Goal: Task Accomplishment & Management: Use online tool/utility

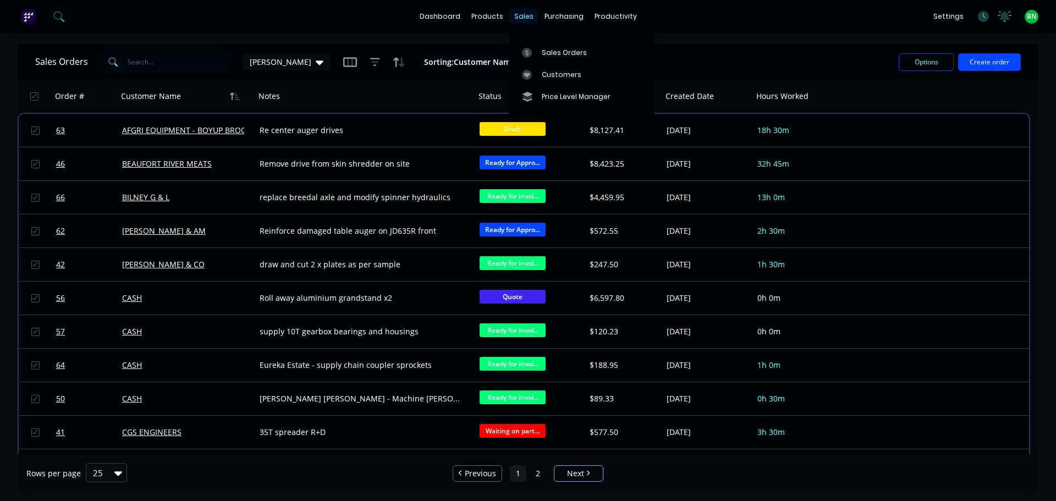
click at [516, 15] on div "sales" at bounding box center [524, 16] width 30 height 16
click at [542, 50] on div "Sales Orders" at bounding box center [564, 53] width 45 height 10
click at [370, 65] on icon "button" at bounding box center [375, 62] width 10 height 11
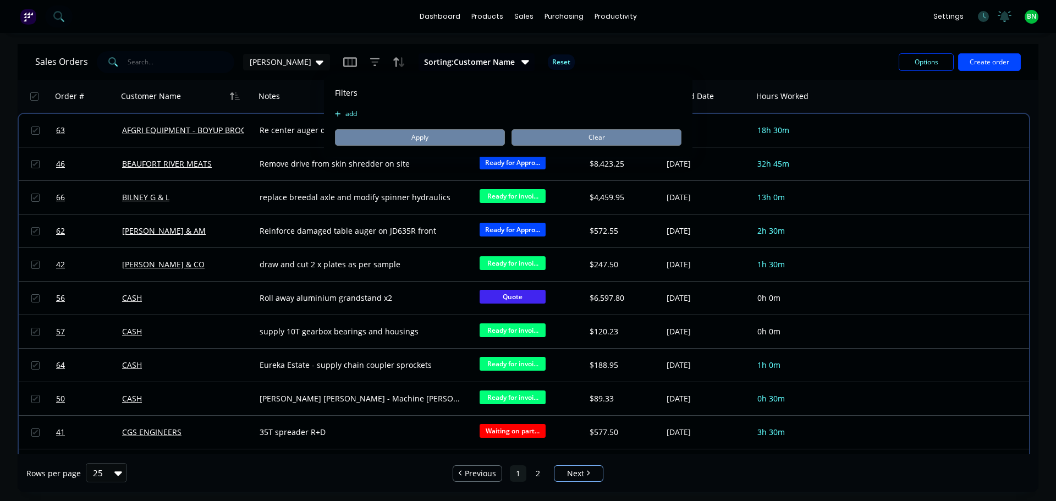
click at [341, 108] on div "Filters add Apply Clear" at bounding box center [508, 116] width 368 height 80
click at [343, 115] on button "add" at bounding box center [348, 113] width 27 height 9
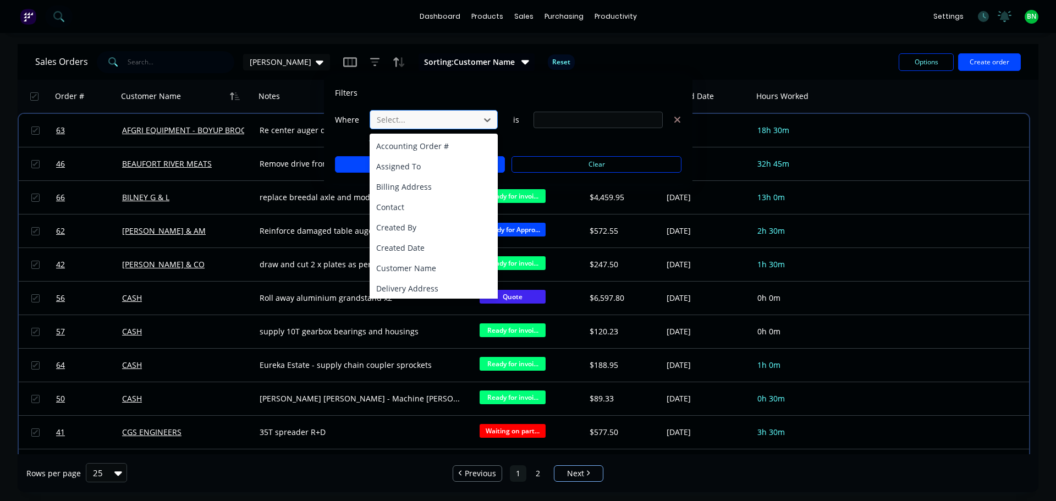
click at [426, 117] on div at bounding box center [425, 120] width 98 height 14
click at [426, 293] on div "Status" at bounding box center [433, 286] width 128 height 20
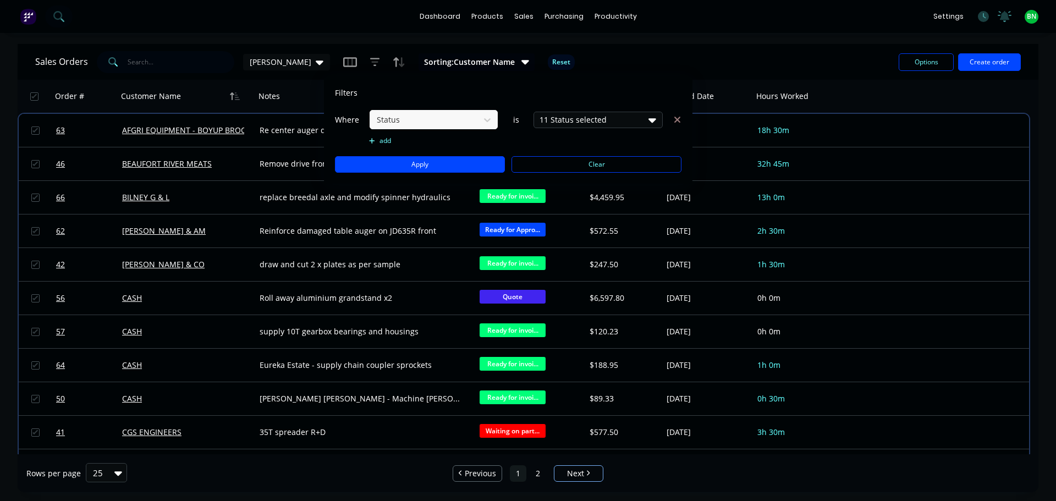
click at [571, 119] on div "11 Status selected" at bounding box center [589, 120] width 100 height 12
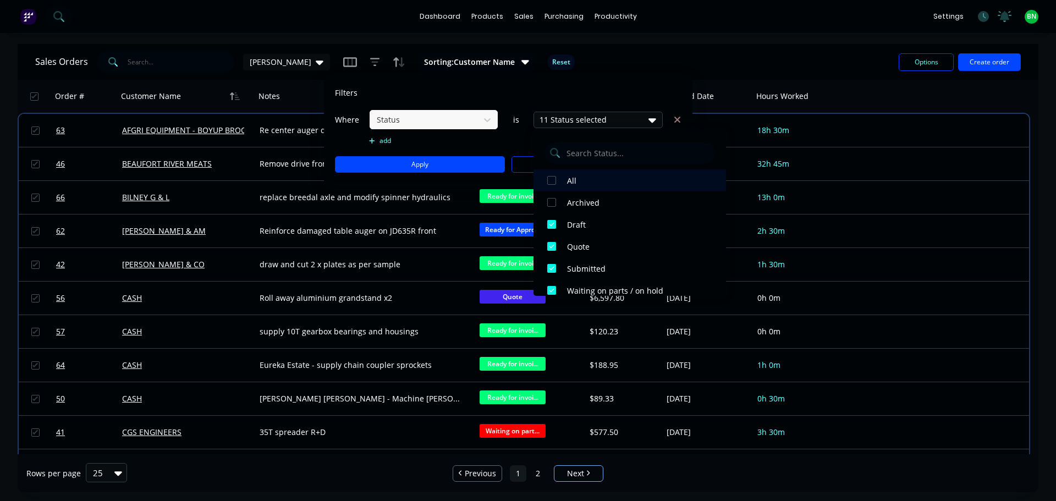
click at [550, 182] on div at bounding box center [551, 180] width 22 height 22
click at [550, 180] on div at bounding box center [551, 180] width 22 height 22
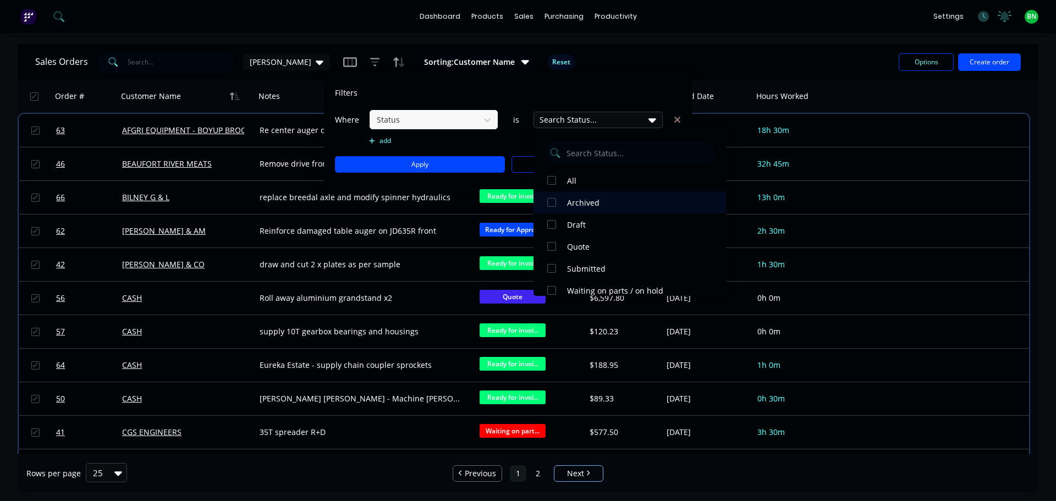
click at [551, 204] on div at bounding box center [551, 202] width 22 height 22
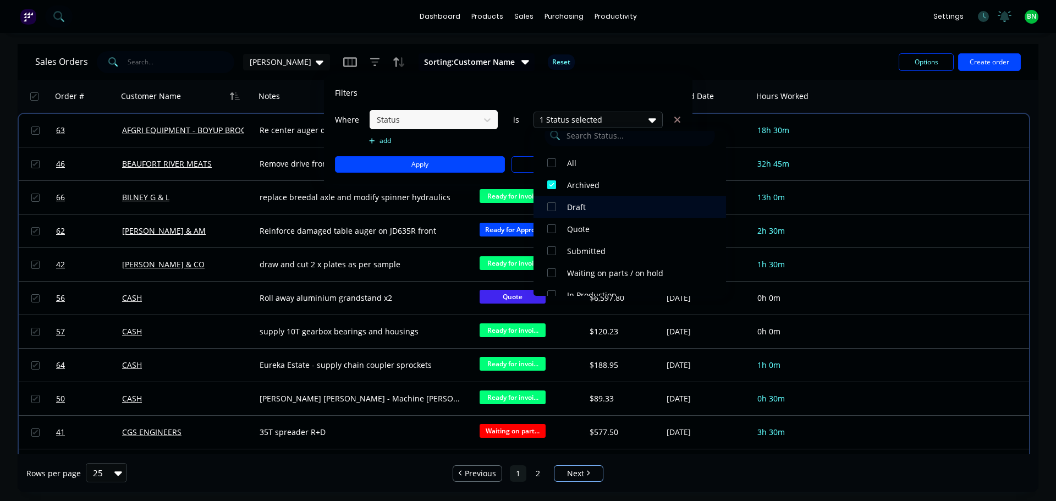
scroll to position [0, 0]
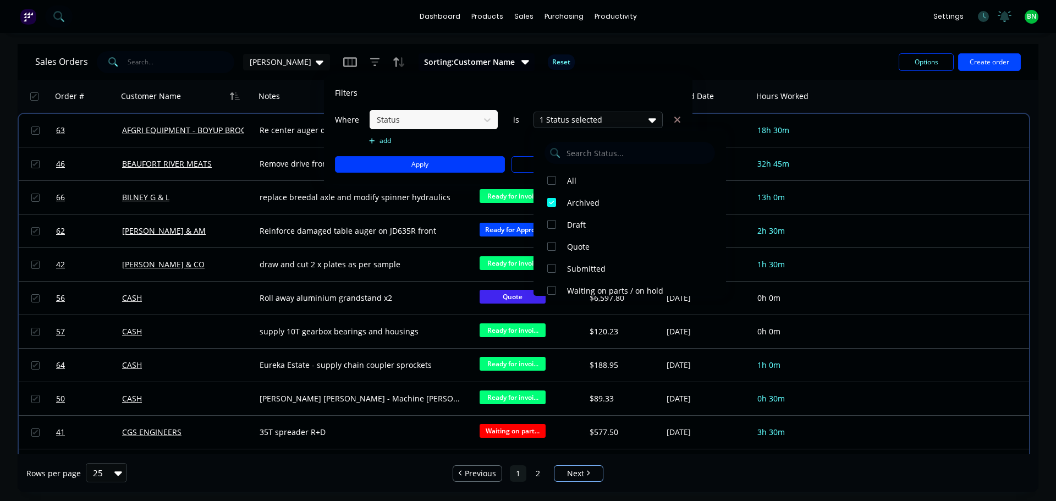
click at [428, 164] on button "Apply" at bounding box center [420, 164] width 170 height 16
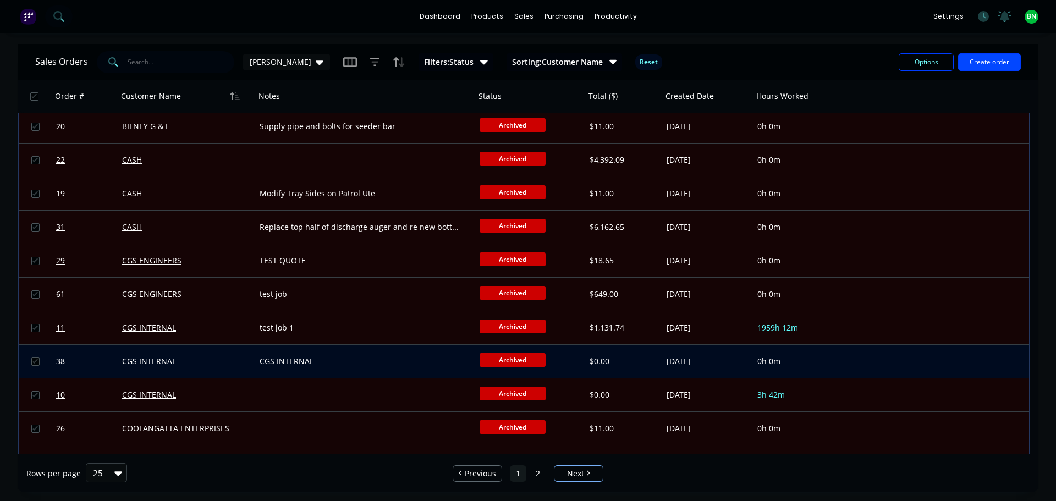
scroll to position [497, 0]
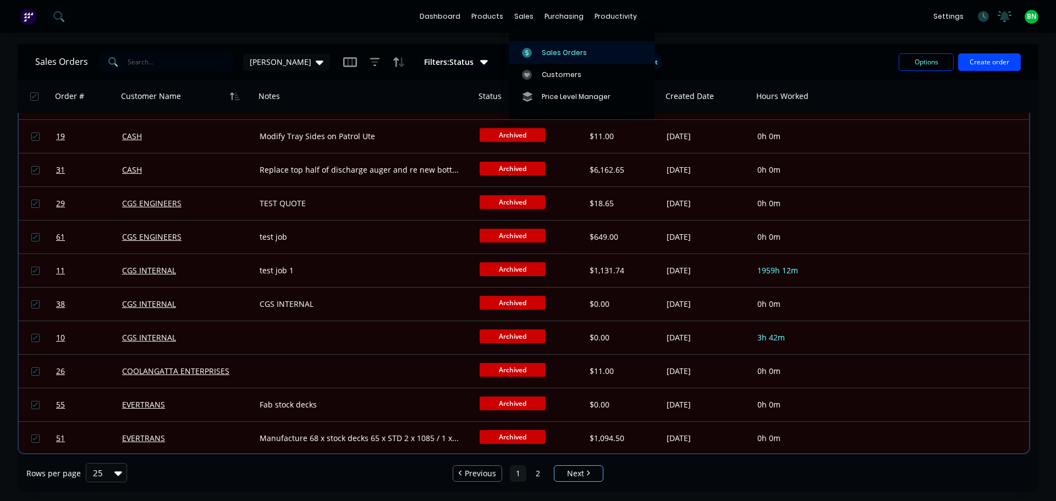
click at [557, 52] on div "Sales Orders" at bounding box center [564, 53] width 45 height 10
click at [426, 60] on span "Filters: Status" at bounding box center [448, 62] width 49 height 11
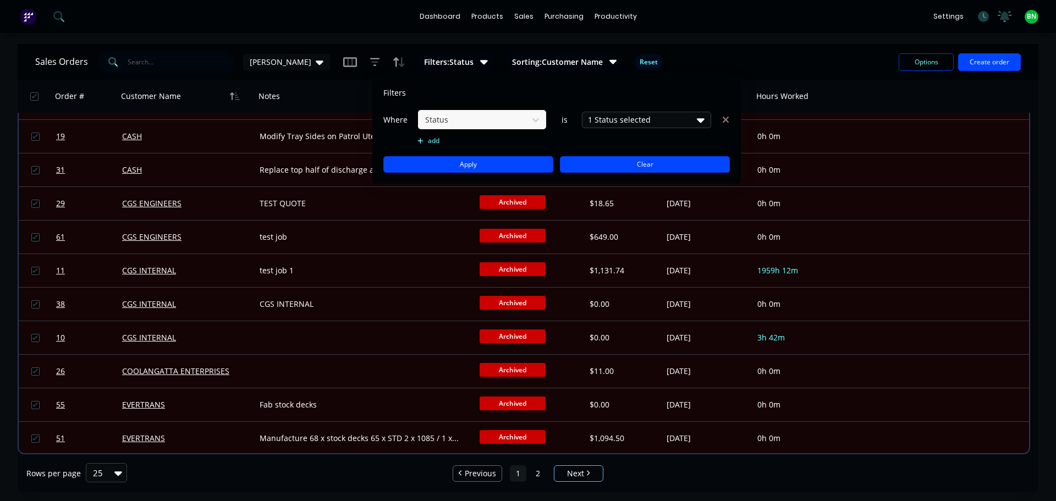
click at [659, 162] on button "Clear" at bounding box center [645, 164] width 170 height 16
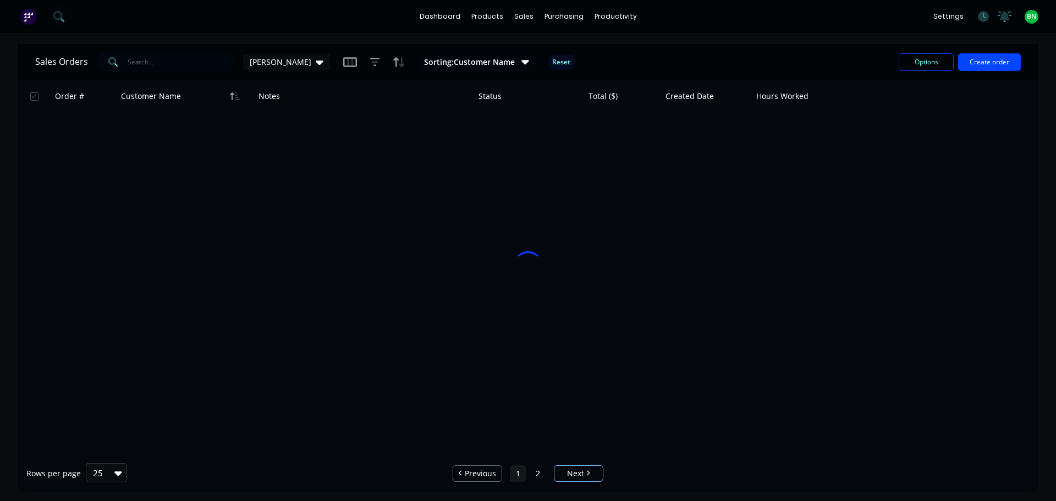
scroll to position [0, 0]
click at [693, 53] on div "Sales Orders [PERSON_NAME] Sorting: Customer Name Reset" at bounding box center [462, 61] width 854 height 27
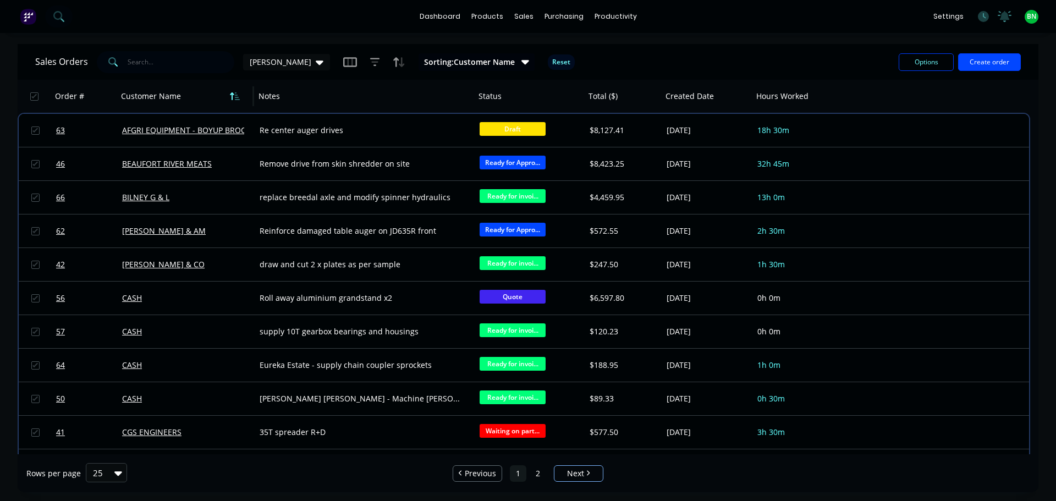
click at [233, 96] on icon "button" at bounding box center [232, 96] width 4 height 8
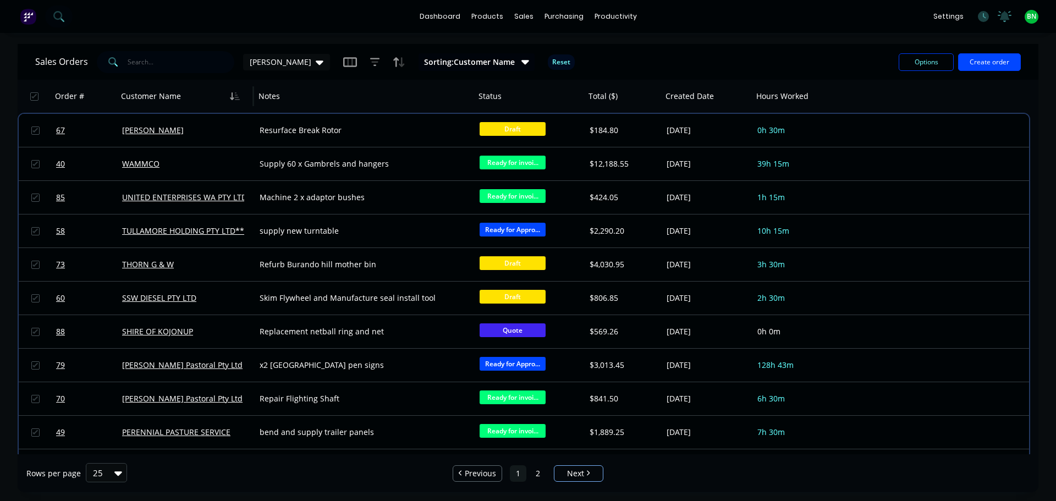
click at [233, 96] on icon "button" at bounding box center [232, 96] width 4 height 8
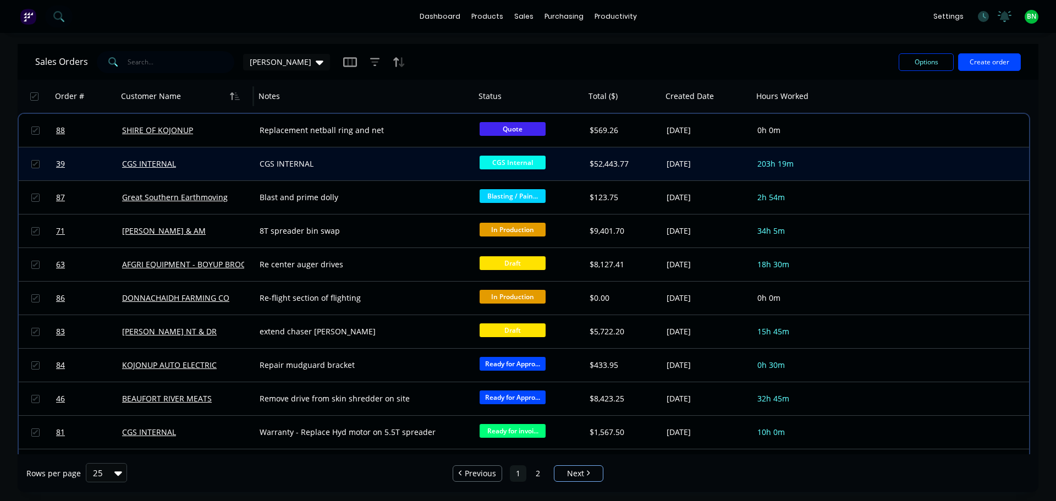
click at [183, 166] on div "CGS INTERNAL" at bounding box center [183, 163] width 122 height 11
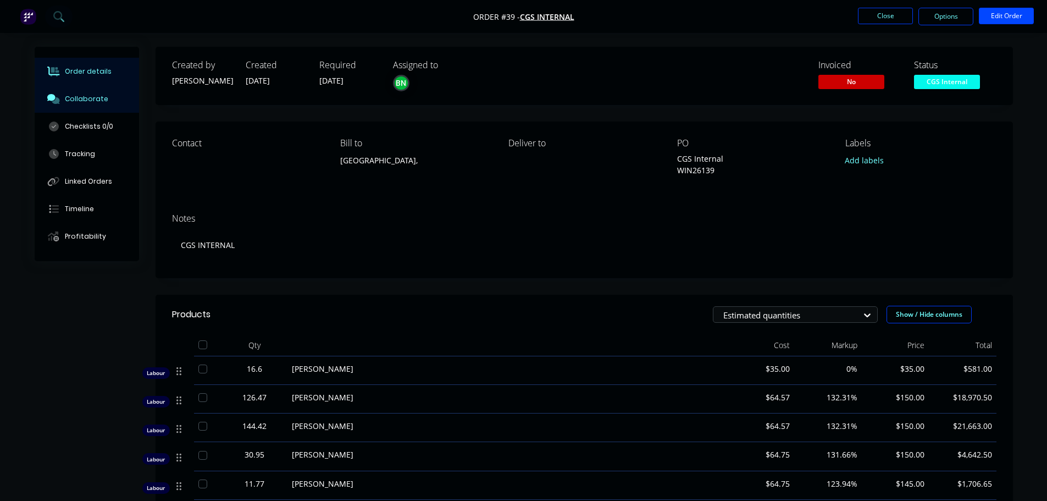
click at [59, 93] on button "Collaborate" at bounding box center [87, 98] width 104 height 27
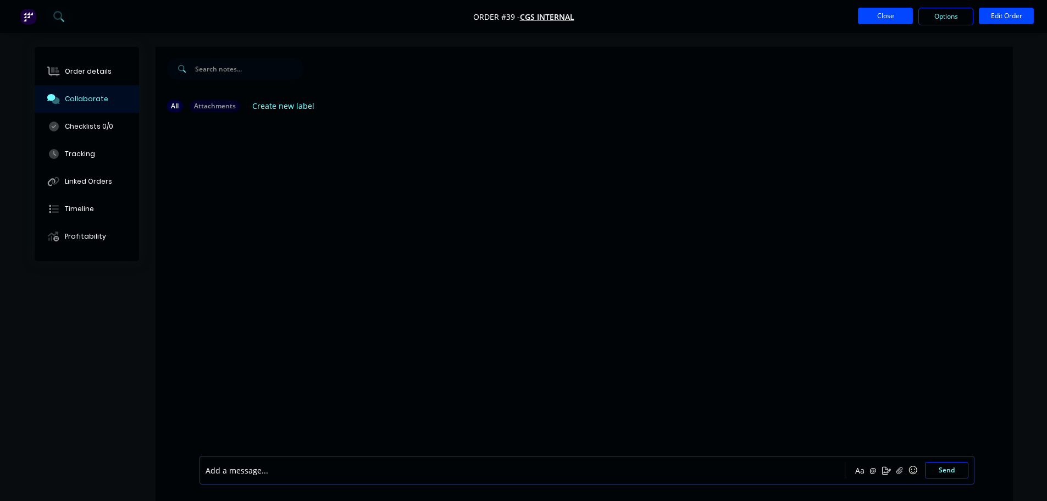
click at [875, 16] on button "Close" at bounding box center [885, 16] width 55 height 16
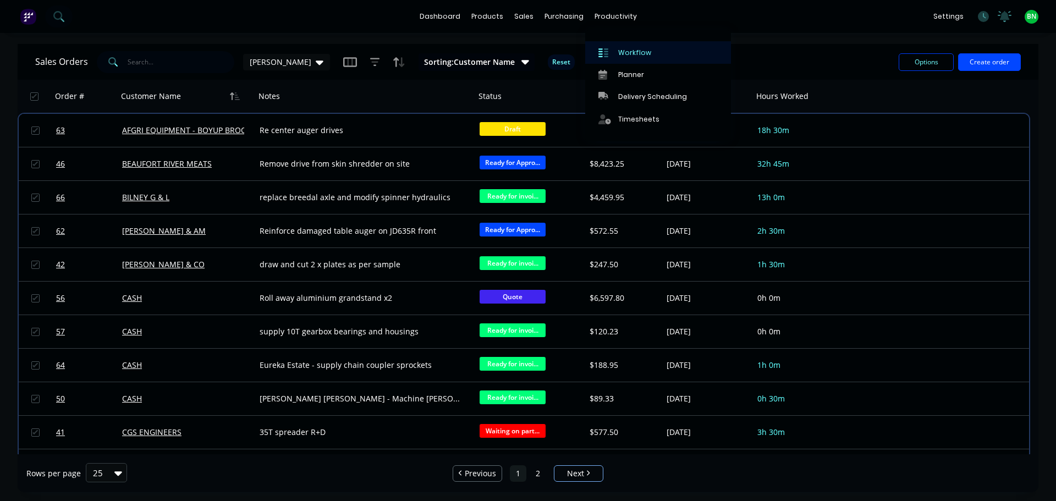
click at [631, 52] on div "Workflow" at bounding box center [634, 53] width 33 height 10
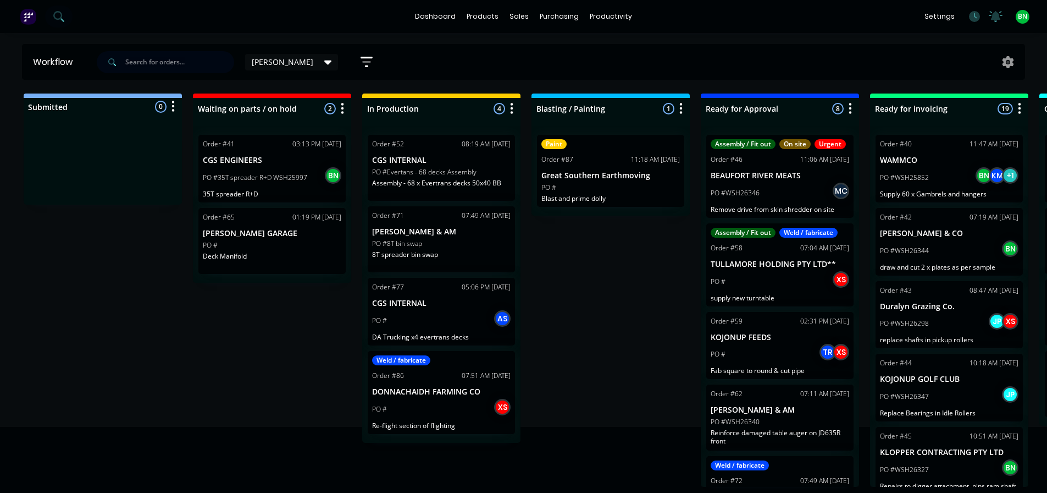
click at [143, 64] on input "text" at bounding box center [179, 62] width 109 height 22
type input "noa"
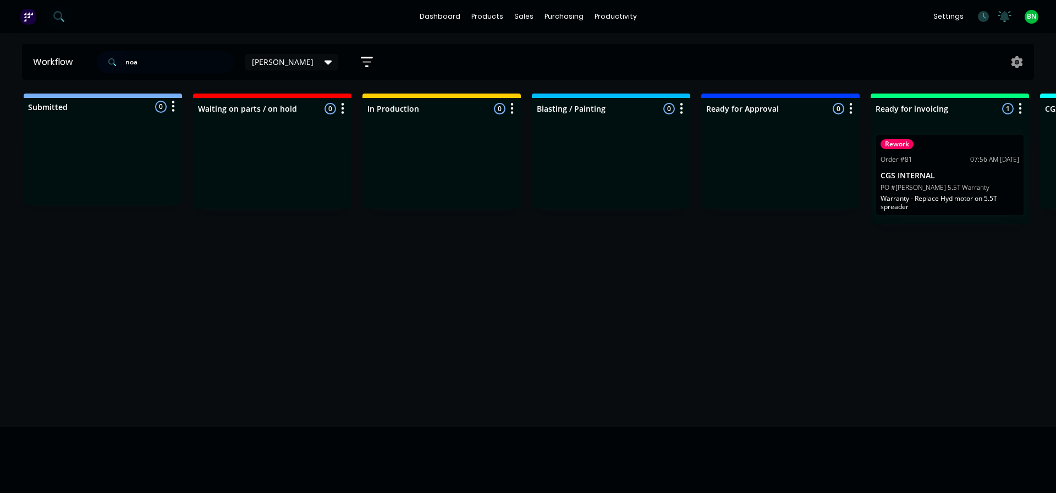
click at [952, 194] on p "Warranty - Replace Hyd motor on 5.5T spreader" at bounding box center [949, 202] width 139 height 16
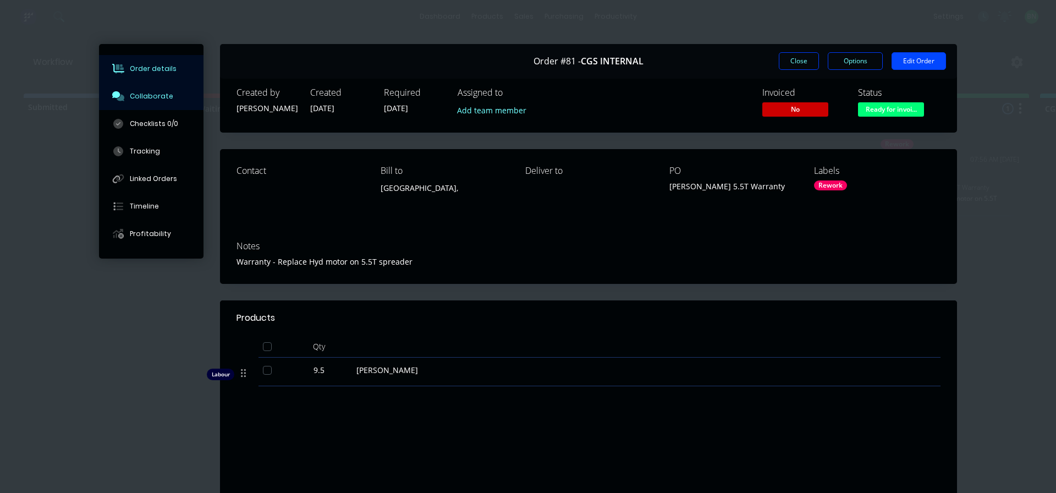
click at [147, 95] on div "Collaborate" at bounding box center [151, 96] width 43 height 10
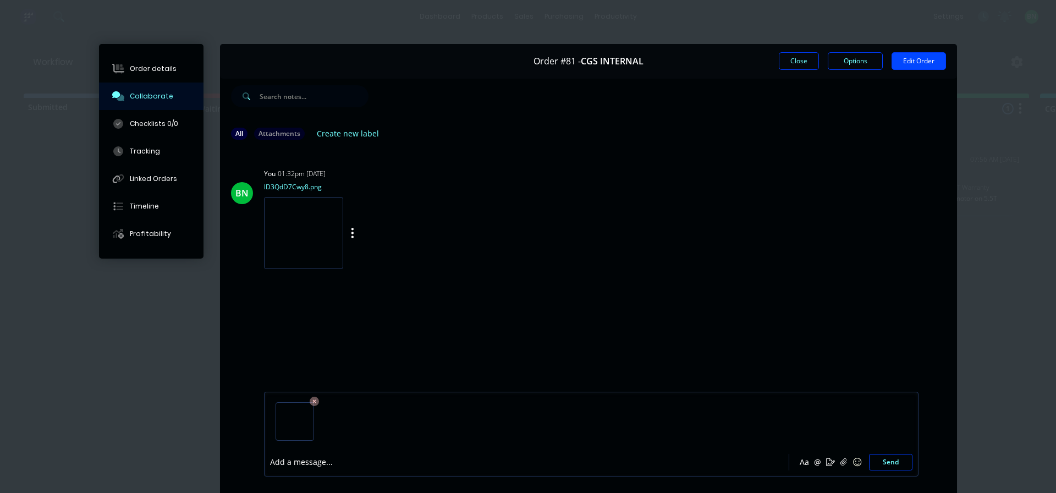
click at [351, 232] on div "Labels Download Delete" at bounding box center [410, 233] width 124 height 16
click at [351, 231] on icon "button" at bounding box center [352, 233] width 3 height 13
click at [407, 261] on button "Download" at bounding box center [425, 262] width 124 height 25
click at [163, 67] on div "Order details" at bounding box center [153, 69] width 47 height 10
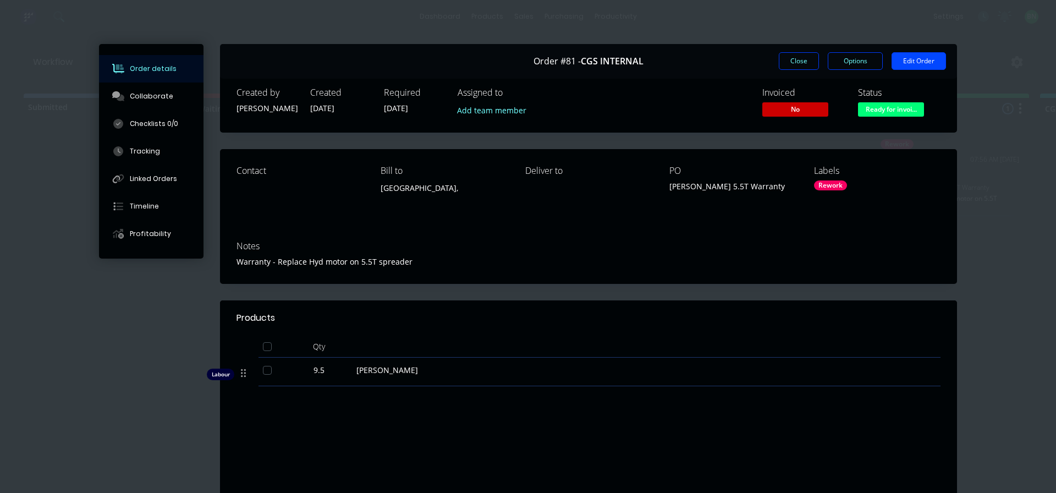
click at [416, 257] on div "Warranty - Replace Hyd motor on 5.5T spreader" at bounding box center [588, 262] width 704 height 12
click at [802, 64] on button "Close" at bounding box center [799, 61] width 40 height 18
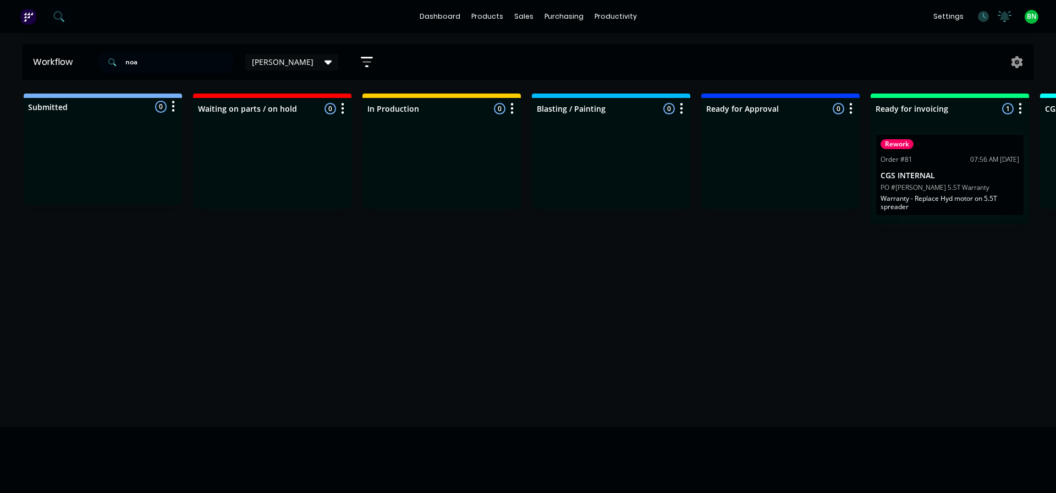
click at [704, 310] on div "Workflow [PERSON_NAME] Save new view None edit [PERSON_NAME] (Default) edit Off…" at bounding box center [528, 257] width 1056 height 427
drag, startPoint x: 150, startPoint y: 65, endPoint x: 28, endPoint y: 53, distance: 122.7
click at [28, 53] on header "Workflow [PERSON_NAME] Save new view None edit [PERSON_NAME] (Default) edit Off…" at bounding box center [528, 62] width 1012 height 36
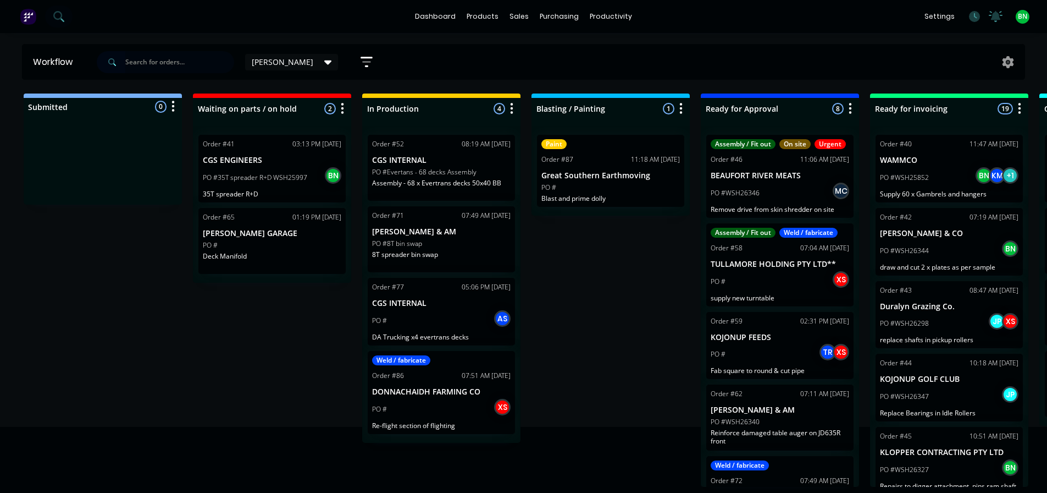
click at [75, 175] on div at bounding box center [103, 163] width 158 height 82
click at [278, 249] on div "PO #" at bounding box center [272, 245] width 139 height 10
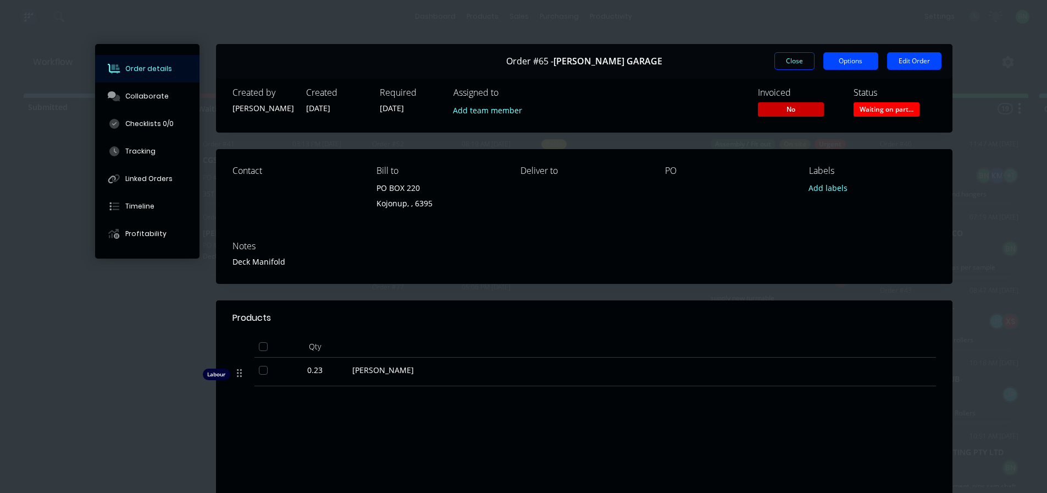
click at [862, 59] on button "Options" at bounding box center [851, 61] width 55 height 18
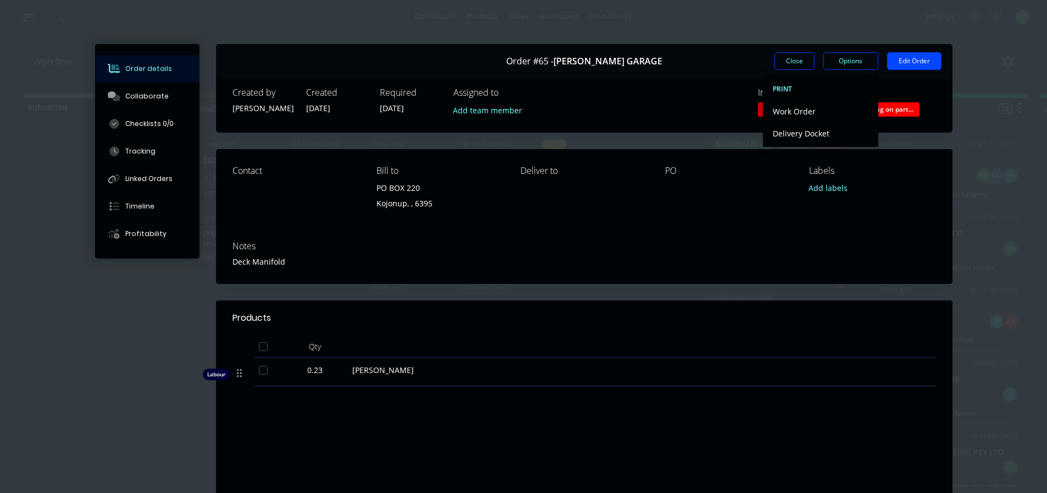
click at [803, 70] on div "Order #65 - [PERSON_NAME] GARAGE Close Options PRINT Work Order Delivery Docket…" at bounding box center [584, 61] width 737 height 35
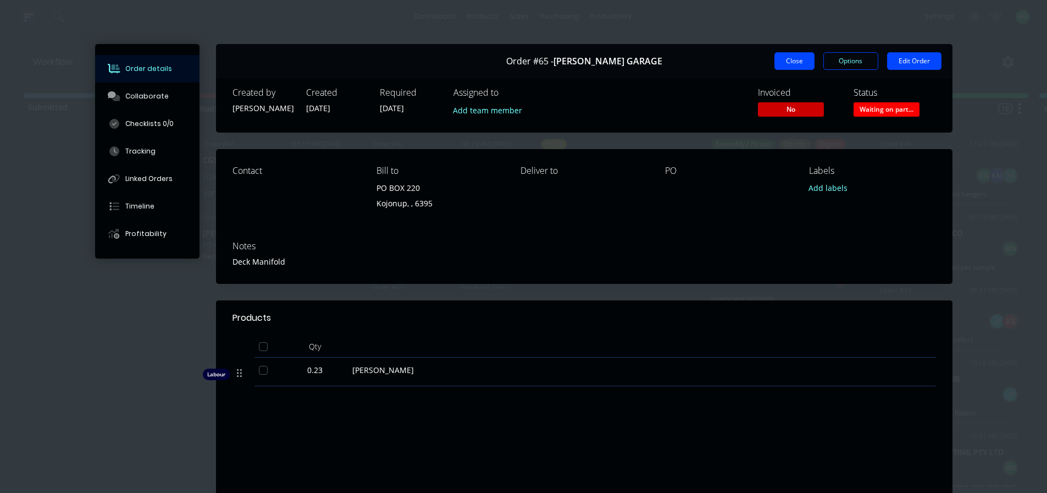
click at [797, 62] on button "Close" at bounding box center [795, 61] width 40 height 18
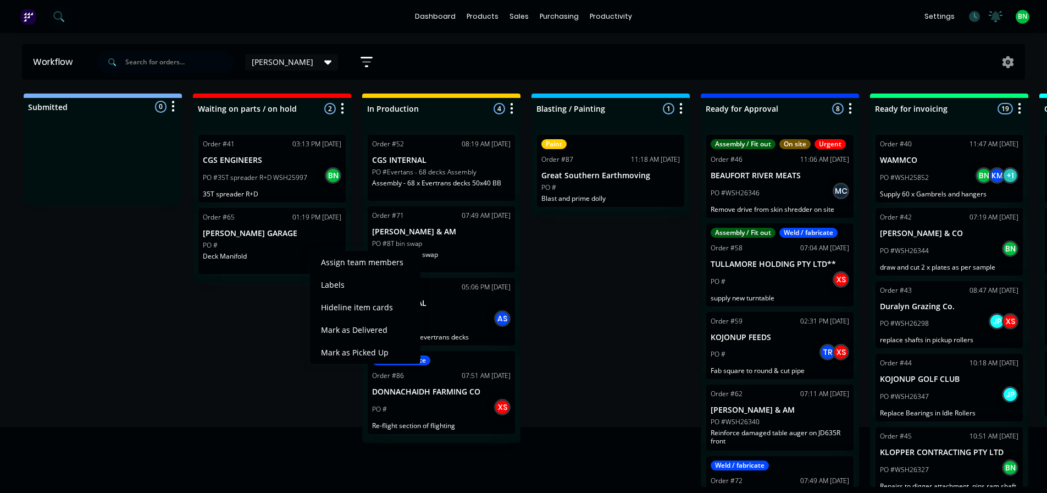
click at [290, 244] on div "PO #" at bounding box center [272, 245] width 139 height 10
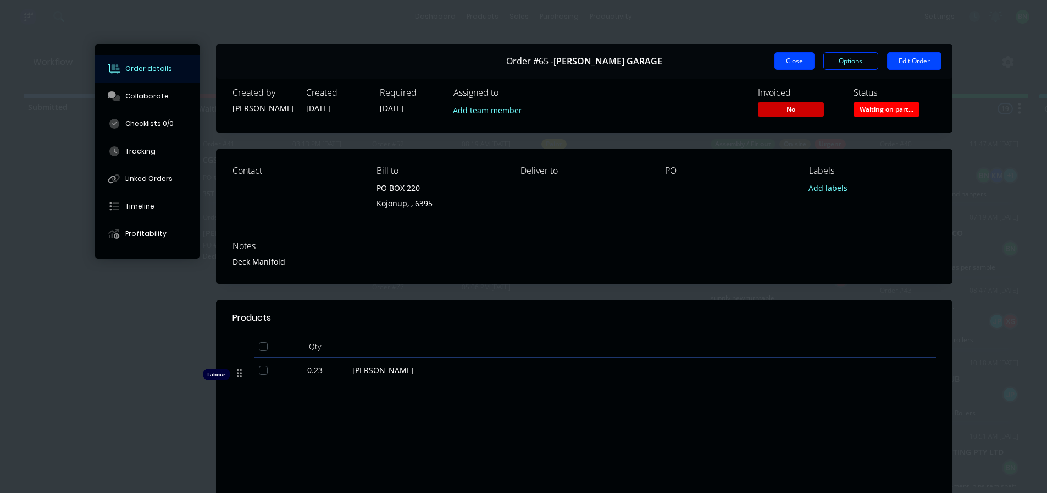
click at [777, 56] on button "Close" at bounding box center [795, 61] width 40 height 18
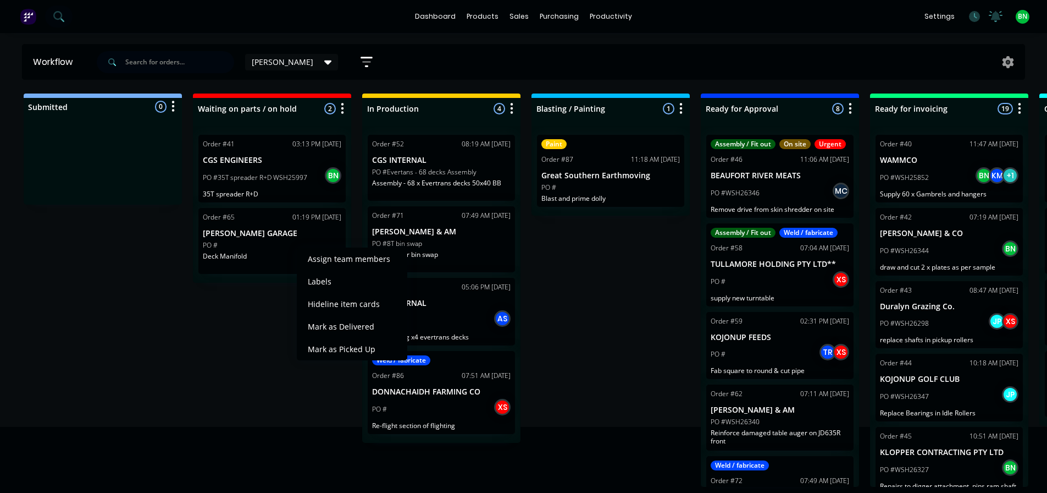
click at [279, 243] on div "PO #" at bounding box center [272, 245] width 139 height 10
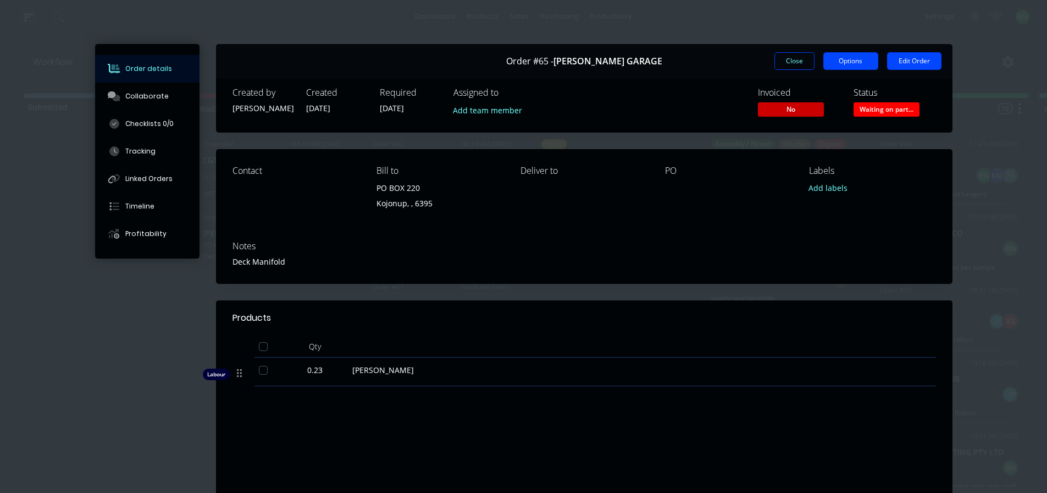
click at [842, 63] on button "Options" at bounding box center [851, 61] width 55 height 18
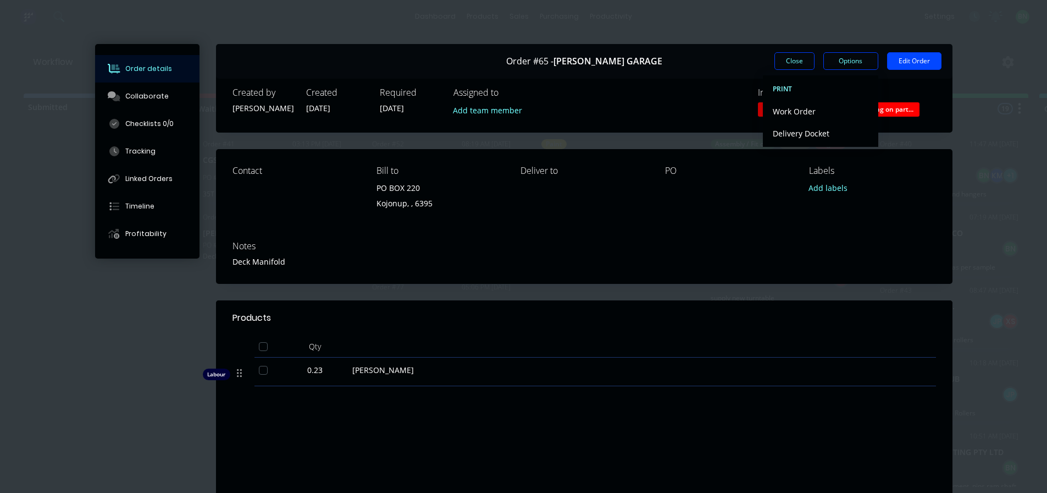
click at [736, 217] on div "Contact Bill to PO BOX 220 Kojonup, , 6395 Deliver to PO Labels Add labels" at bounding box center [584, 190] width 737 height 83
click at [801, 107] on span "No" at bounding box center [791, 109] width 66 height 14
click at [892, 112] on span "Waiting on part..." at bounding box center [887, 109] width 66 height 14
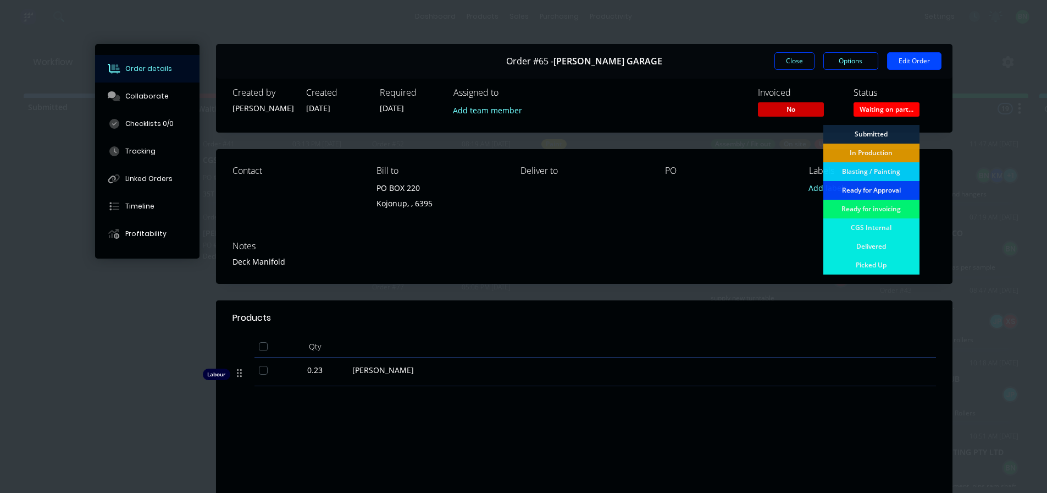
click at [758, 141] on div "Order #65 - [PERSON_NAME] GARAGE Close Options Edit Order Created by [PERSON_NA…" at bounding box center [524, 313] width 858 height 538
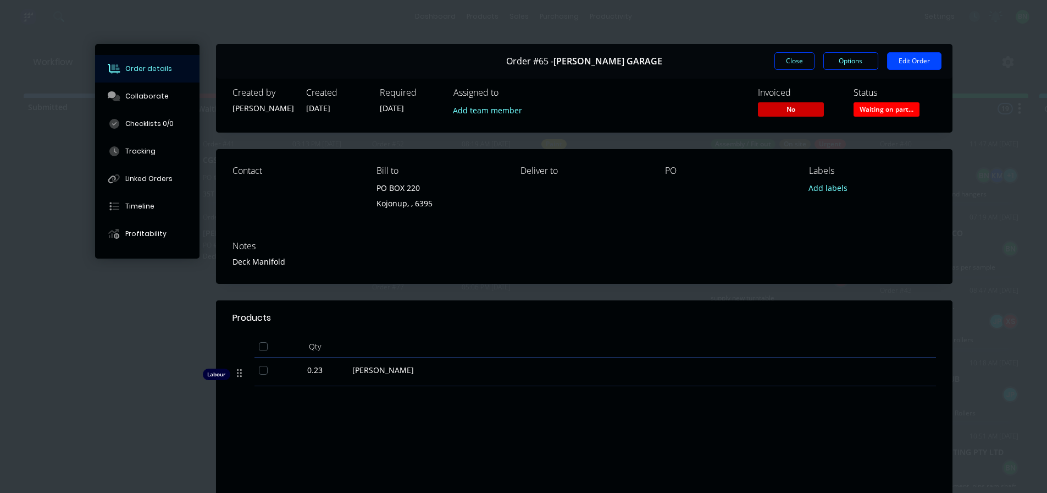
click at [775, 112] on span "No" at bounding box center [791, 109] width 66 height 14
click at [745, 200] on div "PO" at bounding box center [728, 191] width 126 height 50
click at [789, 56] on button "Close" at bounding box center [795, 61] width 40 height 18
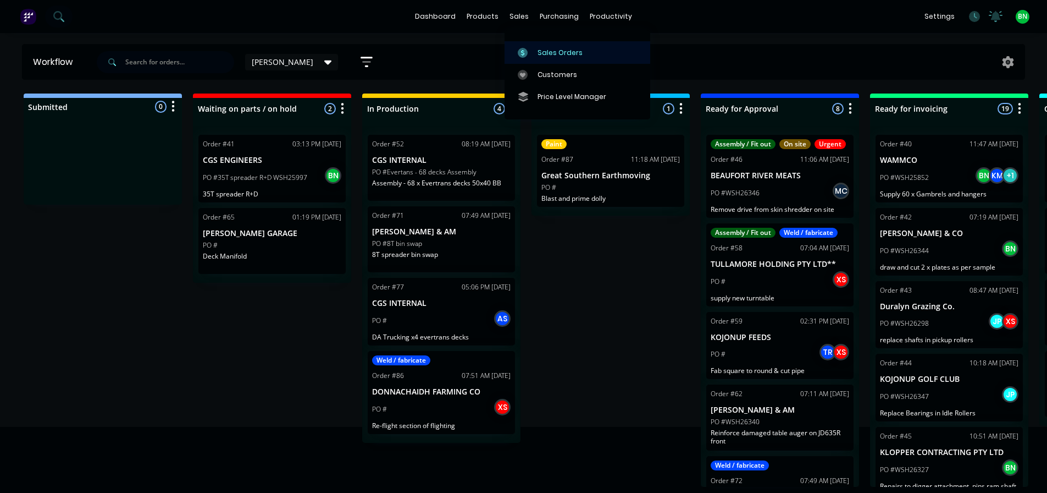
click at [540, 57] on div "Sales Orders" at bounding box center [560, 53] width 45 height 10
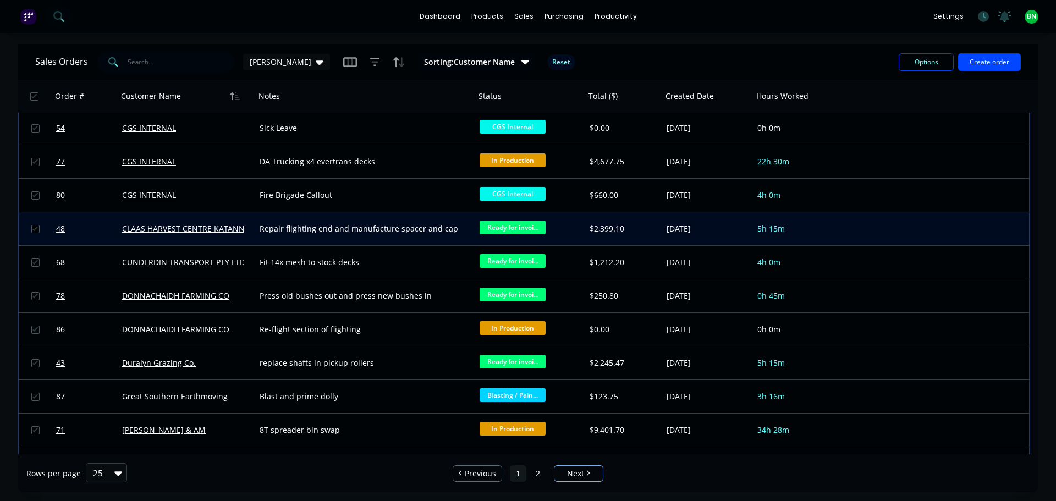
scroll to position [497, 0]
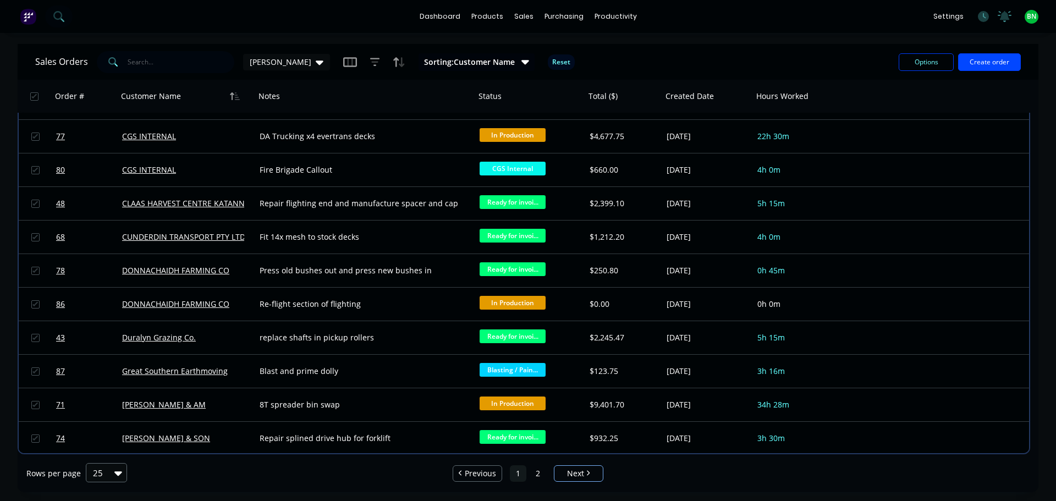
click at [102, 468] on div at bounding box center [101, 472] width 19 height 13
click at [100, 446] on div "100" at bounding box center [104, 446] width 41 height 20
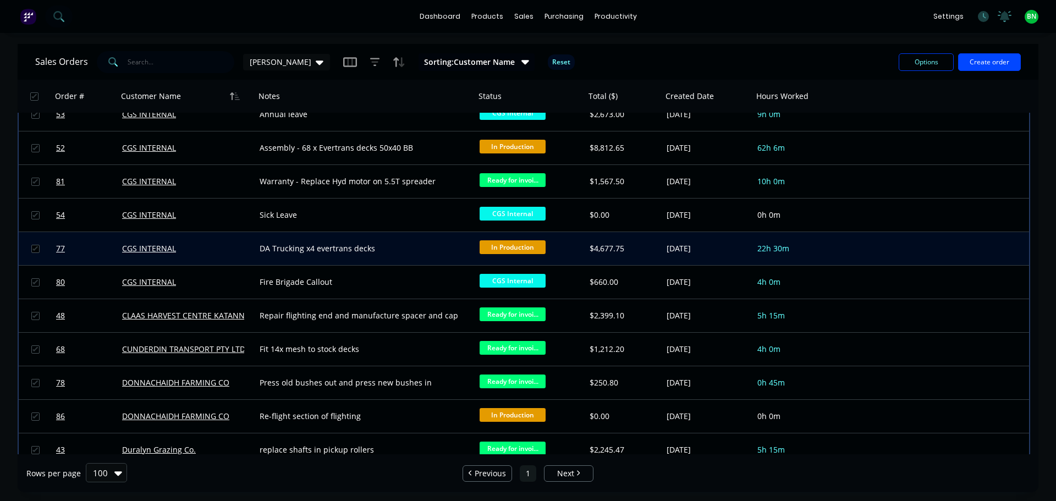
scroll to position [770, 0]
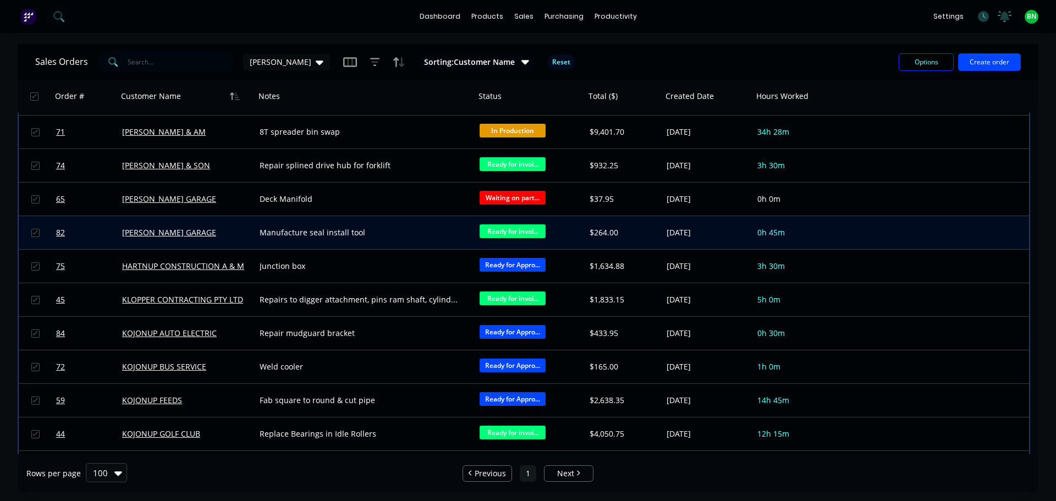
click at [230, 230] on div "[PERSON_NAME] GARAGE" at bounding box center [183, 232] width 122 height 11
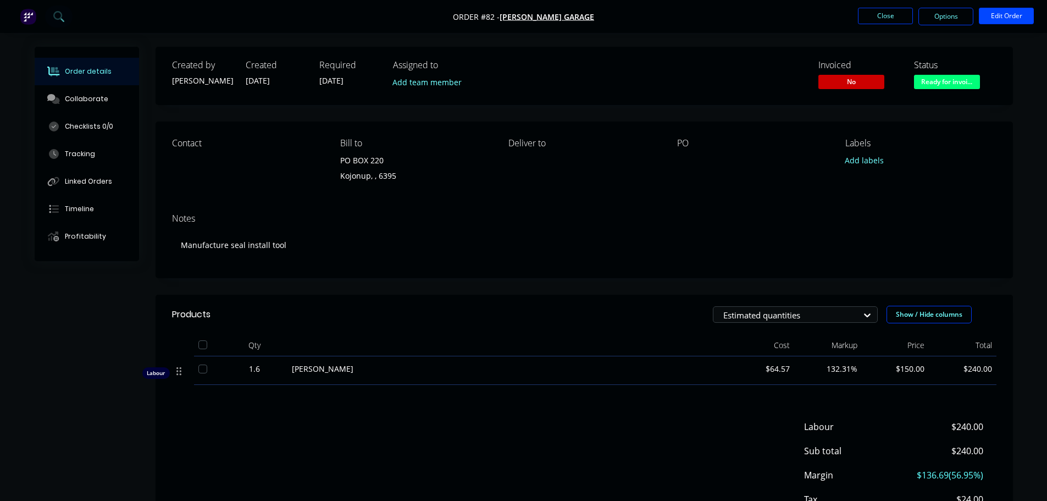
click at [883, 24] on li "Close" at bounding box center [885, 17] width 55 height 18
click at [882, 19] on button "Close" at bounding box center [885, 16] width 55 height 16
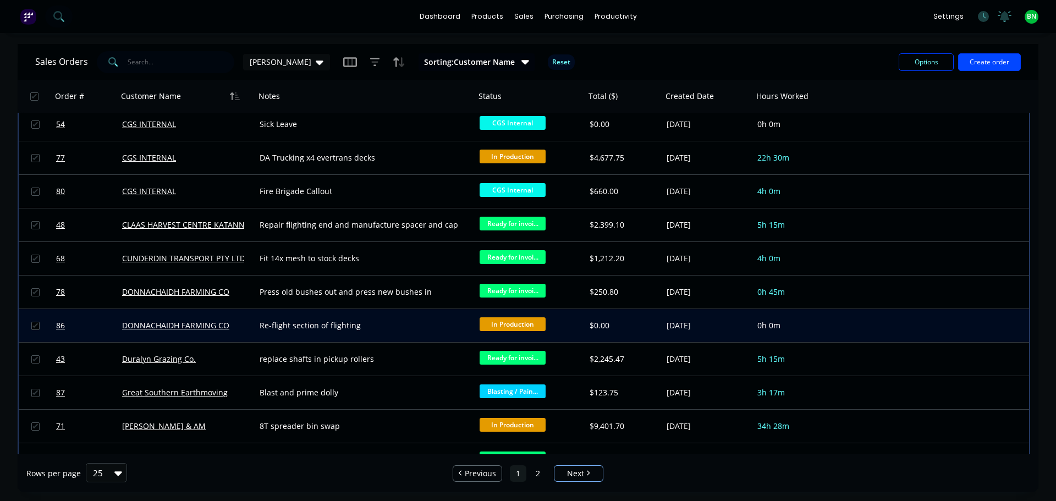
scroll to position [495, 0]
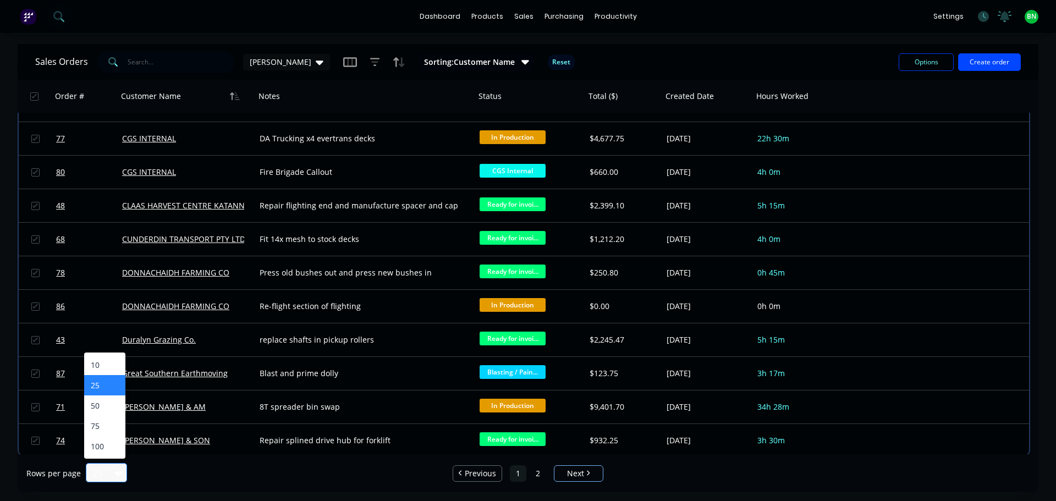
click at [98, 468] on div at bounding box center [101, 472] width 19 height 13
click at [100, 446] on div "100" at bounding box center [104, 446] width 41 height 20
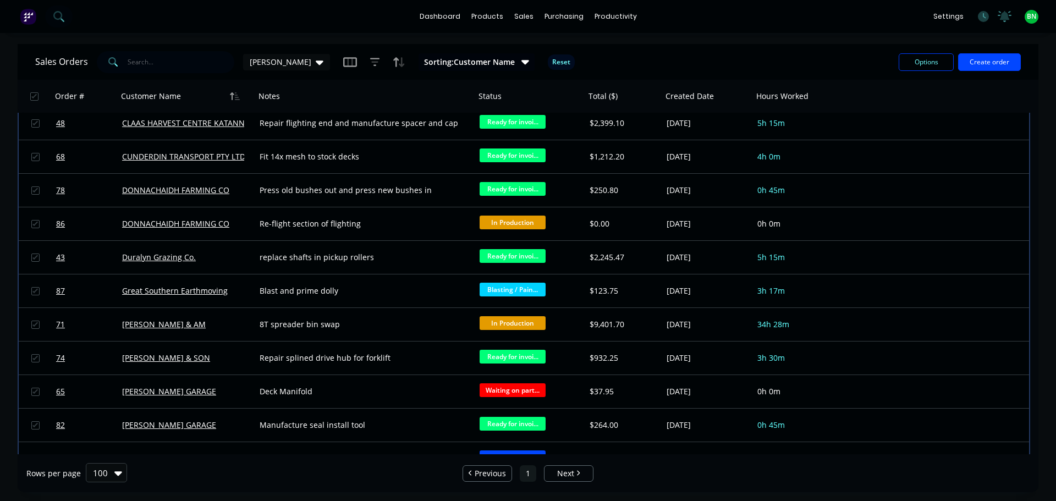
scroll to position [550, 0]
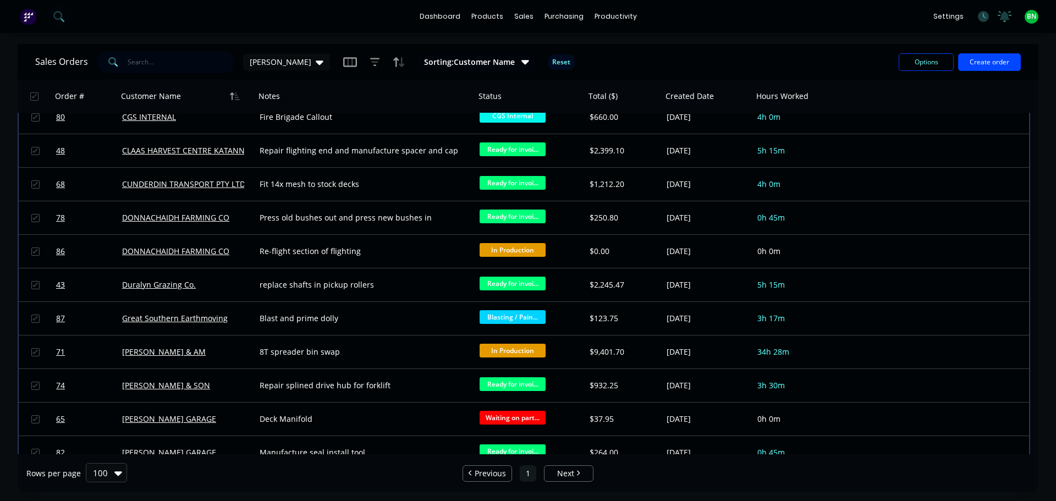
click at [177, 57] on input "text" at bounding box center [181, 62] width 107 height 22
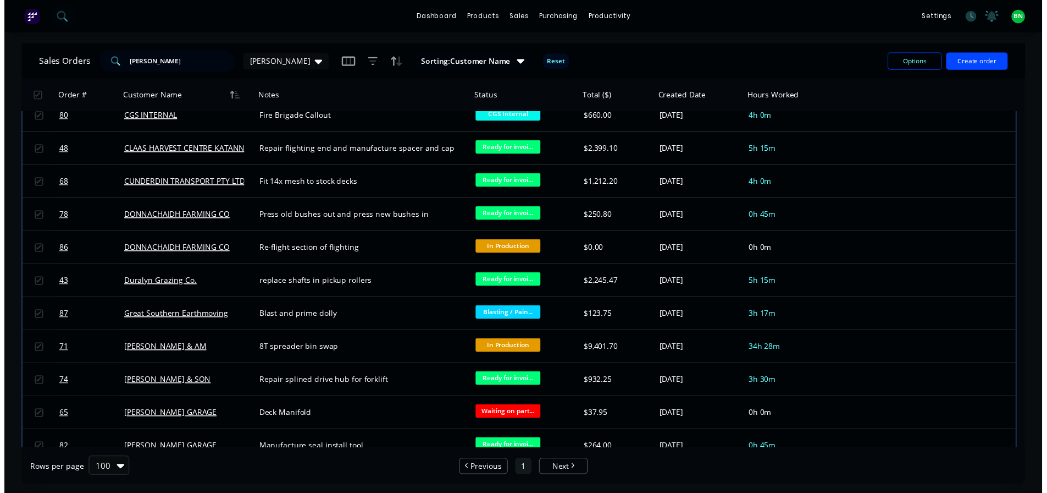
scroll to position [0, 0]
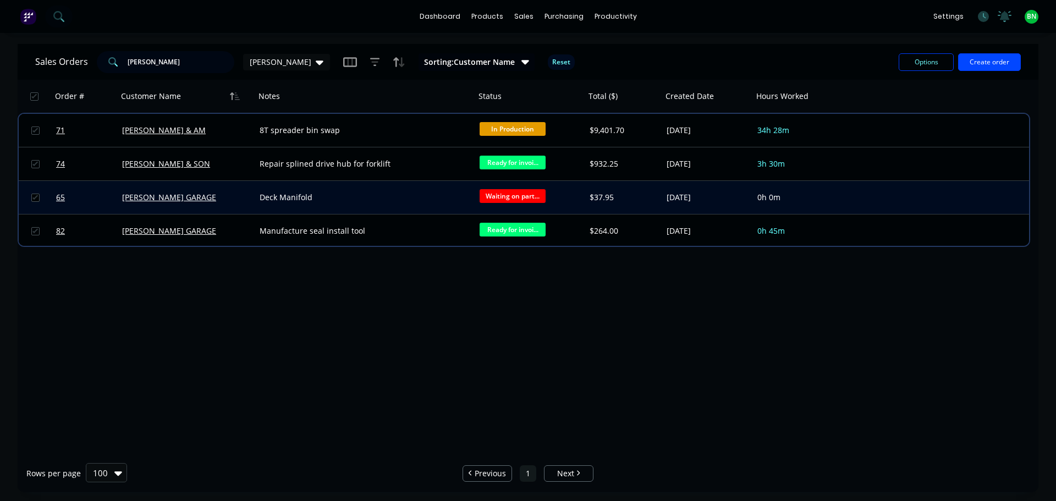
type input "[PERSON_NAME]"
click at [35, 198] on input "checkbox" at bounding box center [35, 198] width 8 height 8
checkbox input "true"
click at [941, 62] on button "Options" at bounding box center [925, 62] width 55 height 18
click at [868, 112] on div "Archive" at bounding box center [892, 112] width 101 height 16
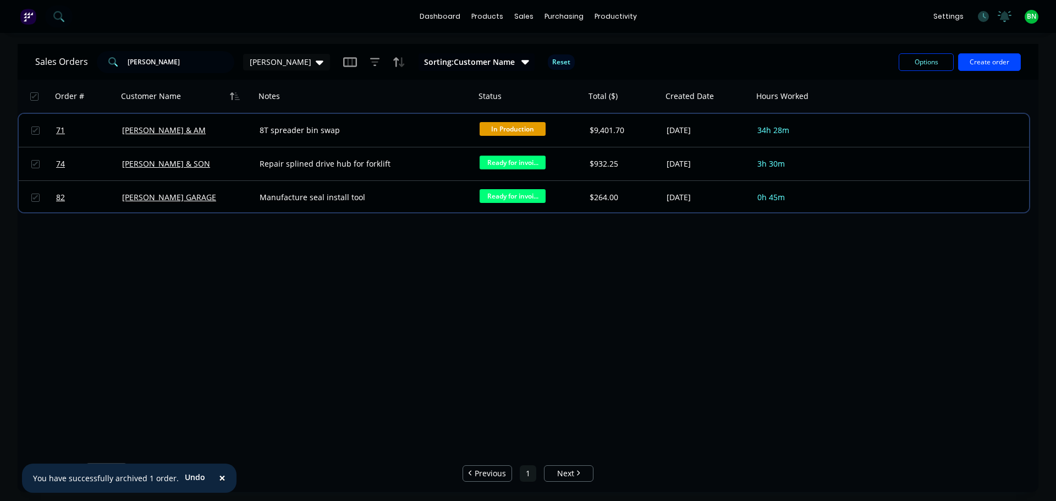
click at [733, 321] on div "Order # Customer Name Notes Status Total ($) Created Date Hours Worked 71 [PERS…" at bounding box center [528, 267] width 1021 height 374
click at [542, 46] on link "Sales Orders" at bounding box center [582, 52] width 146 height 22
click at [612, 12] on div "productivity" at bounding box center [615, 16] width 53 height 16
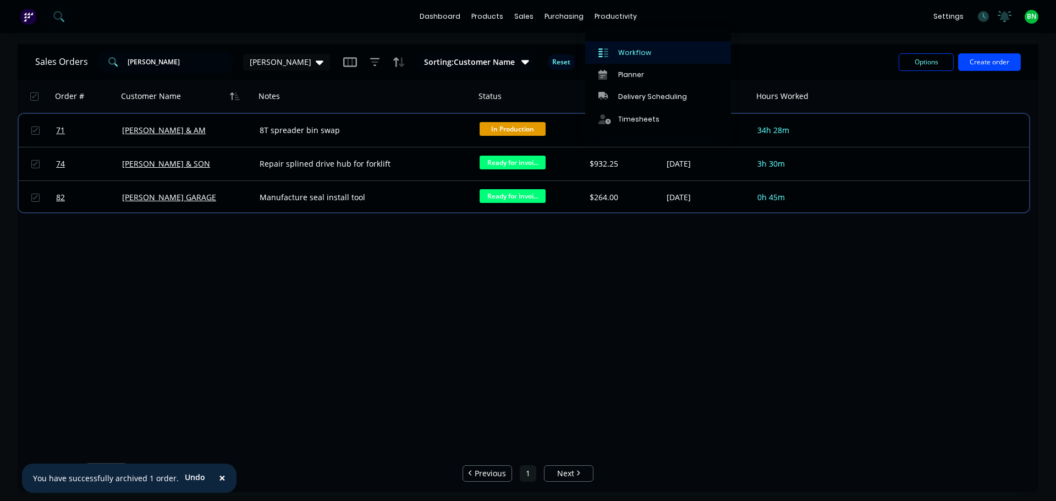
click at [625, 52] on div "Workflow" at bounding box center [634, 53] width 33 height 10
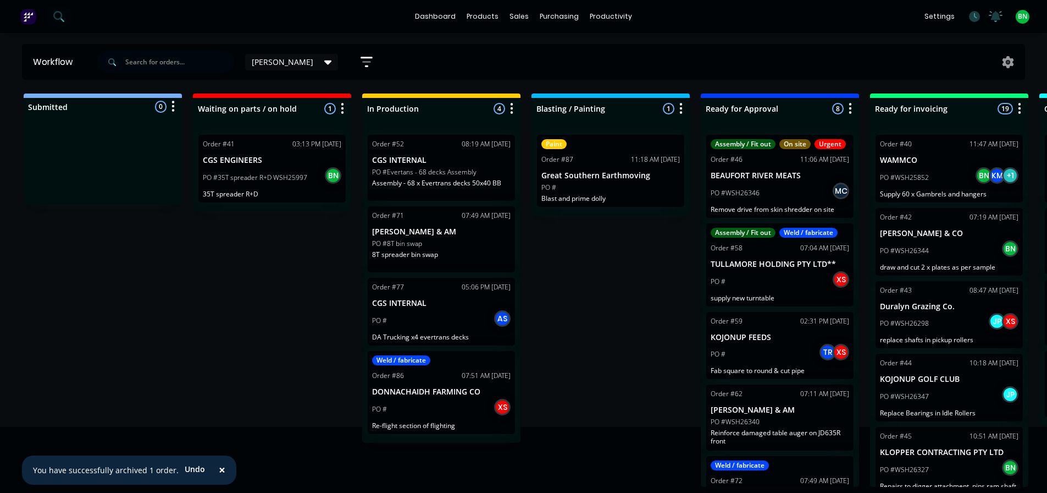
click at [632, 326] on div "Submitted 0 Status colour #273444 hex #273444 Save Cancel Summaries Total order…" at bounding box center [749, 289] width 1515 height 393
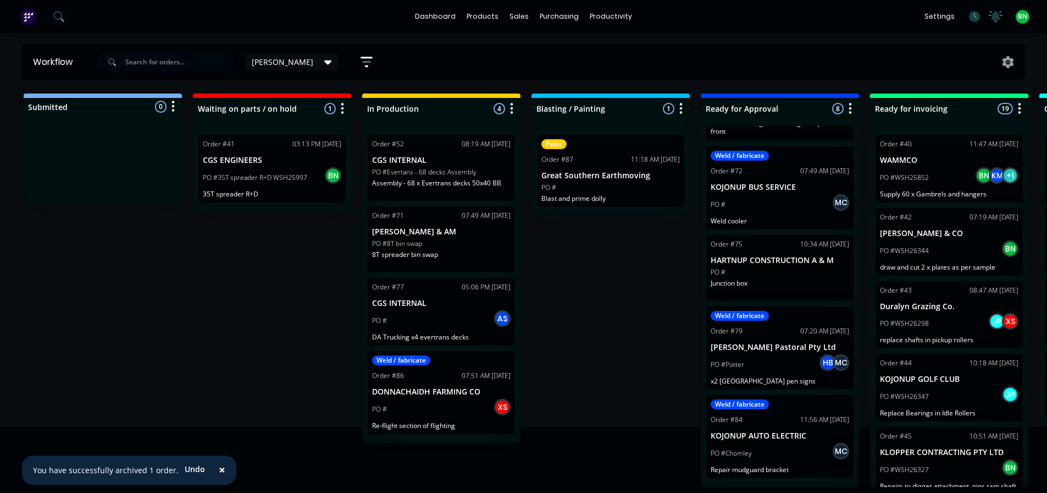
scroll to position [2, 0]
click at [632, 356] on div "Submitted 0 Status colour #273444 hex #273444 Save Cancel Summaries Total order…" at bounding box center [749, 289] width 1515 height 393
click at [201, 304] on div "Submitted 0 Status colour #273444 hex #273444 Save Cancel Summaries Total order…" at bounding box center [749, 289] width 1515 height 393
click at [597, 330] on div "Submitted 0 Status colour #273444 hex #273444 Save Cancel Summaries Total order…" at bounding box center [749, 289] width 1515 height 393
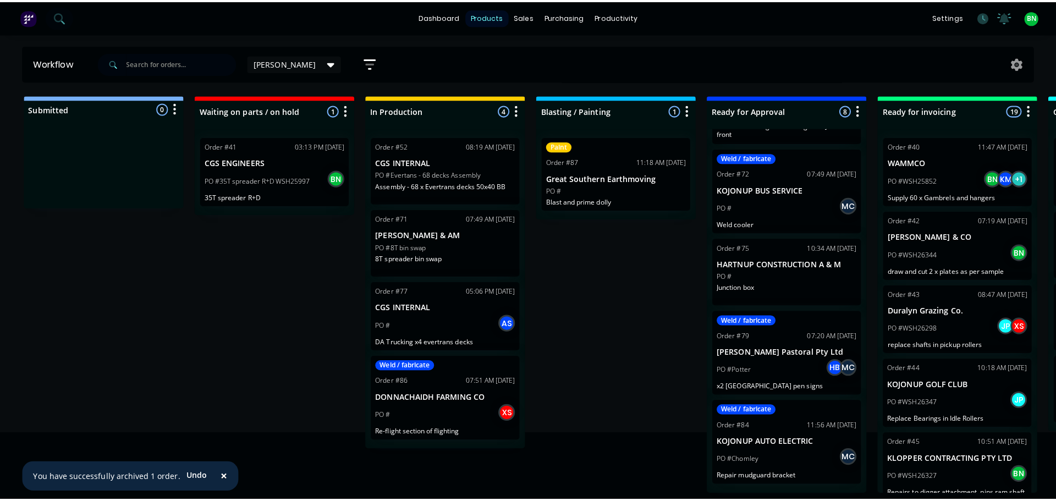
scroll to position [0, 0]
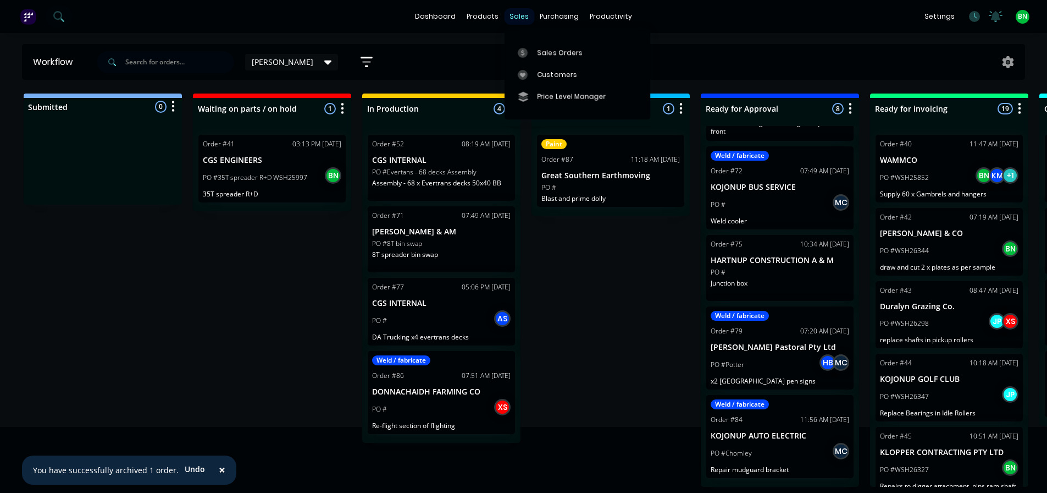
click at [517, 15] on div "sales" at bounding box center [519, 16] width 30 height 16
click at [561, 51] on div "Sales Orders" at bounding box center [560, 53] width 45 height 10
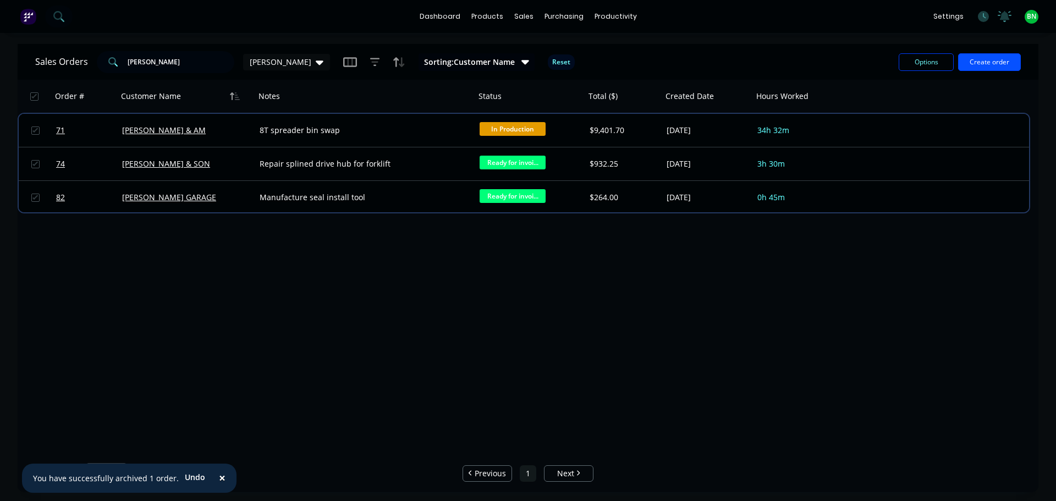
click at [987, 65] on button "Create order" at bounding box center [989, 62] width 63 height 18
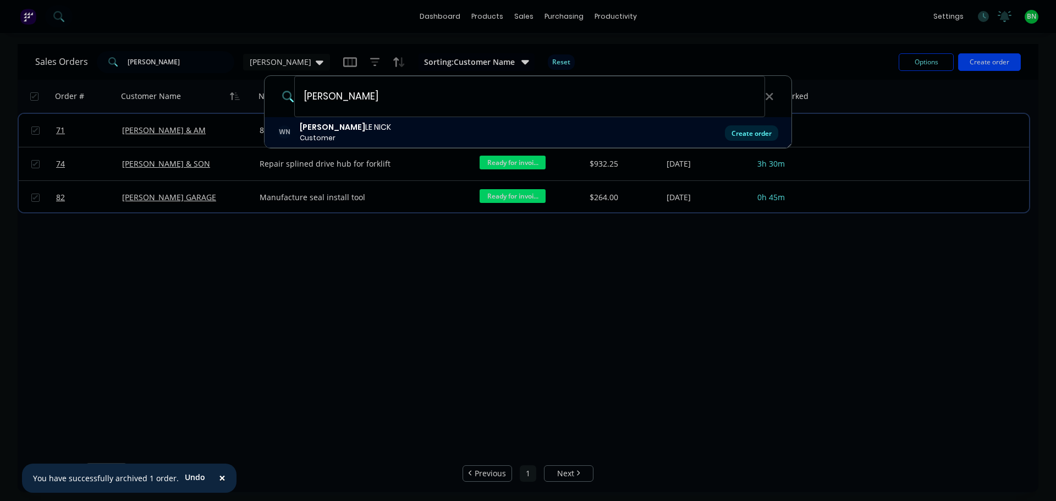
type input "[PERSON_NAME]"
click at [736, 134] on div "Create order" at bounding box center [751, 132] width 53 height 15
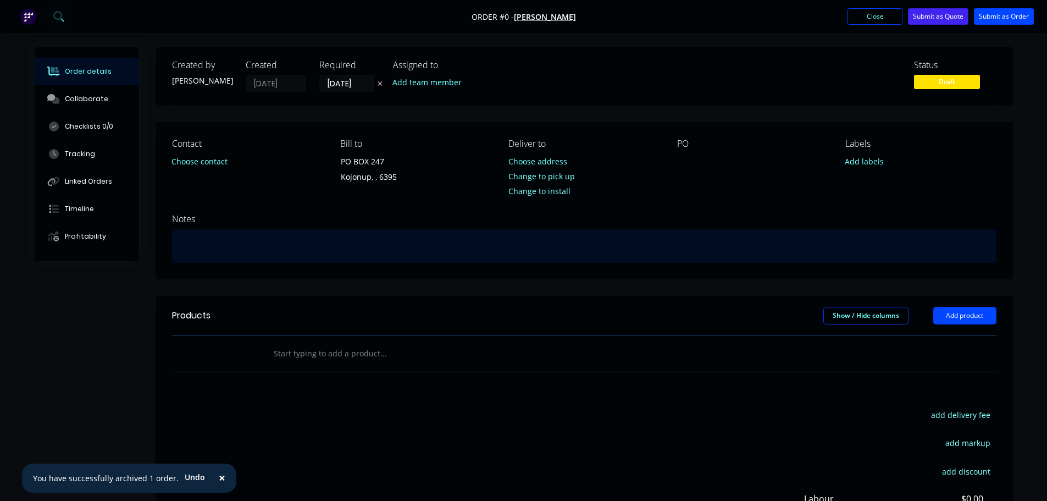
click at [257, 246] on div at bounding box center [584, 246] width 825 height 34
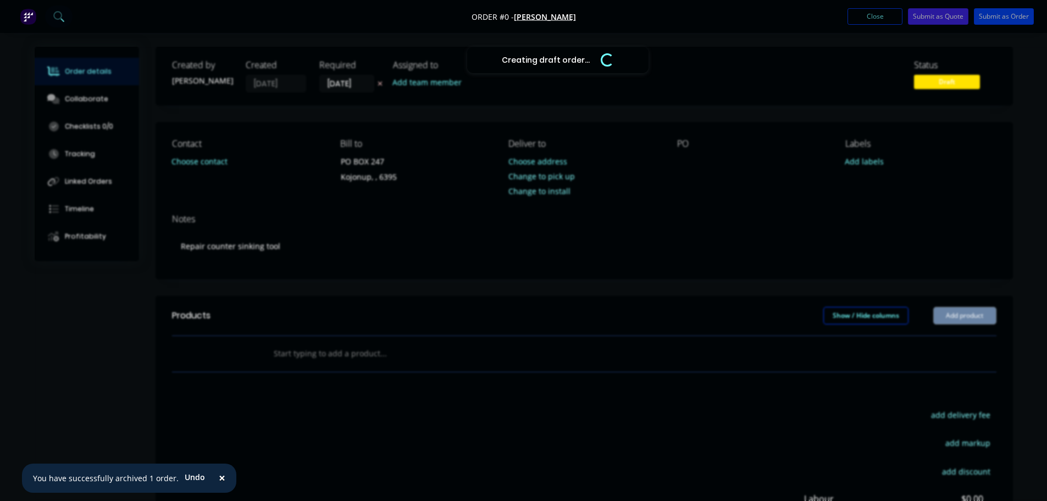
click at [711, 155] on div "Creating draft order... Loading... Order details Collaborate Checklists 0/0 Tra…" at bounding box center [524, 350] width 1001 height 606
click at [1000, 11] on button "Submit as Order" at bounding box center [1004, 16] width 60 height 16
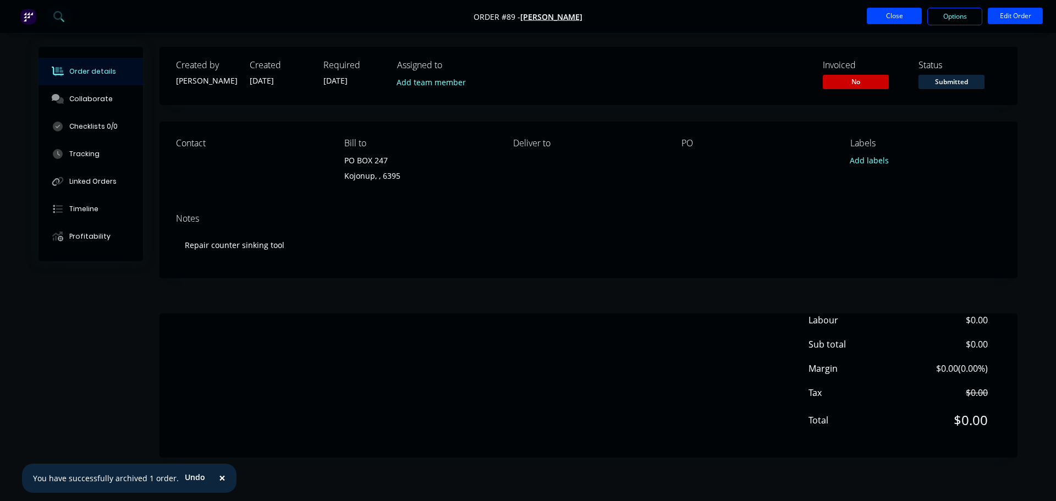
click at [893, 12] on button "Close" at bounding box center [894, 16] width 55 height 16
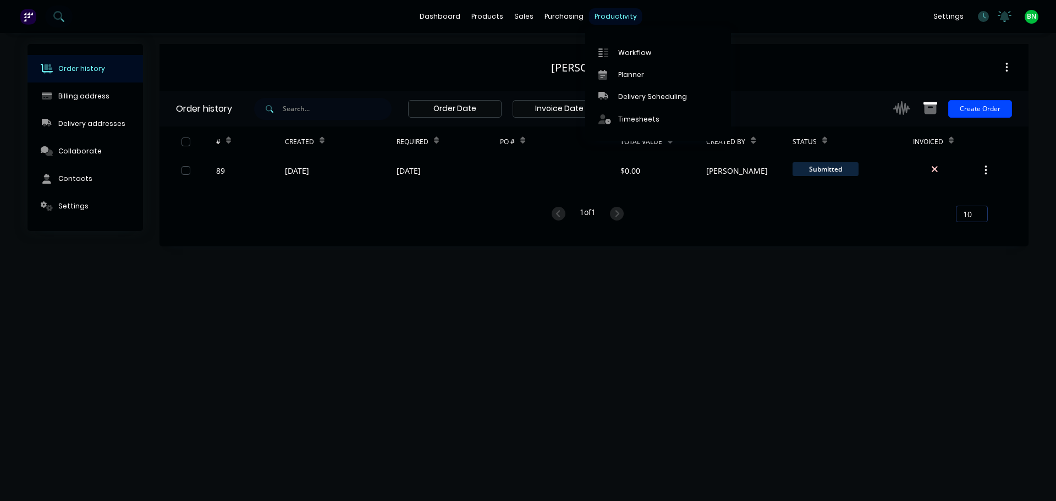
click at [614, 14] on div "productivity" at bounding box center [615, 16] width 53 height 16
click at [630, 41] on div "Workflow Planner Delivery Scheduling Timesheets" at bounding box center [658, 85] width 146 height 111
click at [631, 48] on div "Workflow" at bounding box center [634, 53] width 33 height 10
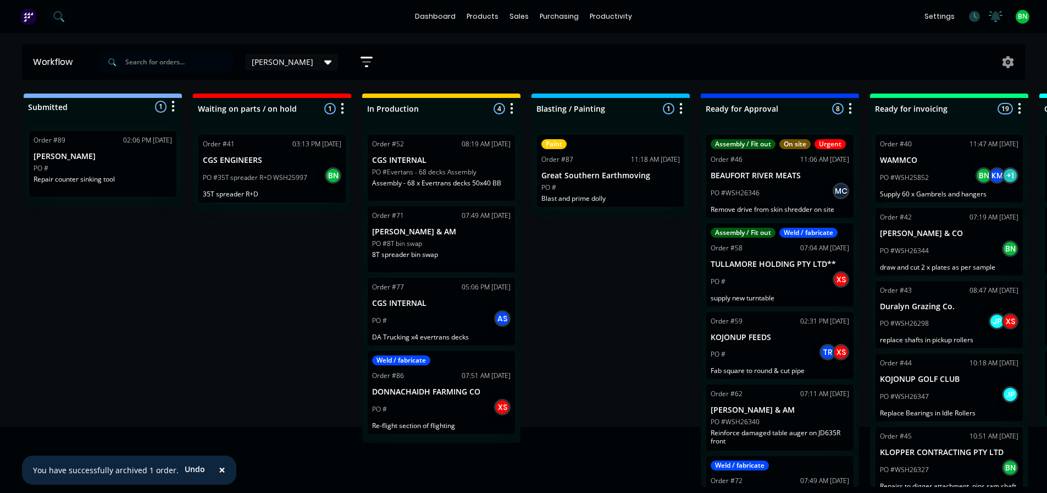
click at [454, 261] on div "Order #71 07:49 AM [DATE] [PERSON_NAME] & AM PO #8T bin swap 8T spreader bin sw…" at bounding box center [441, 239] width 147 height 66
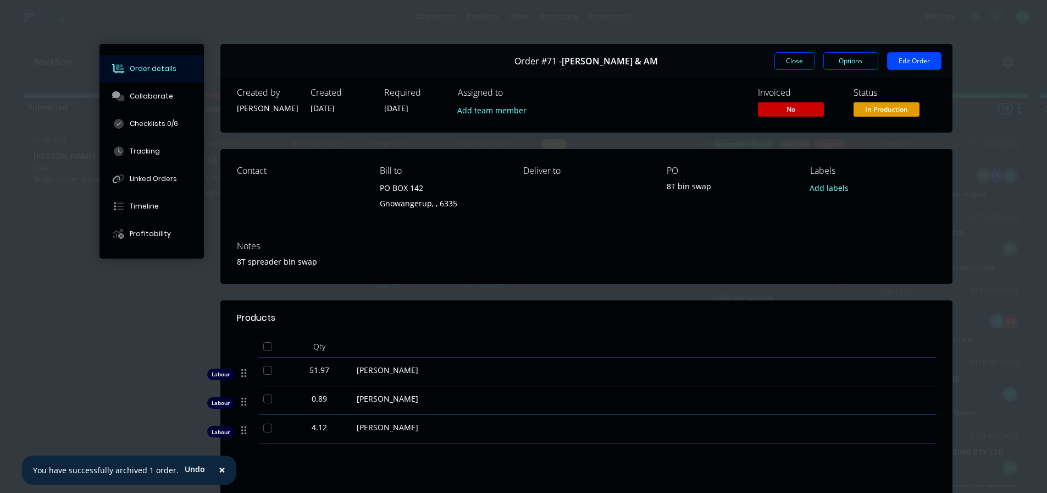
click at [219, 472] on span "×" at bounding box center [222, 469] width 7 height 15
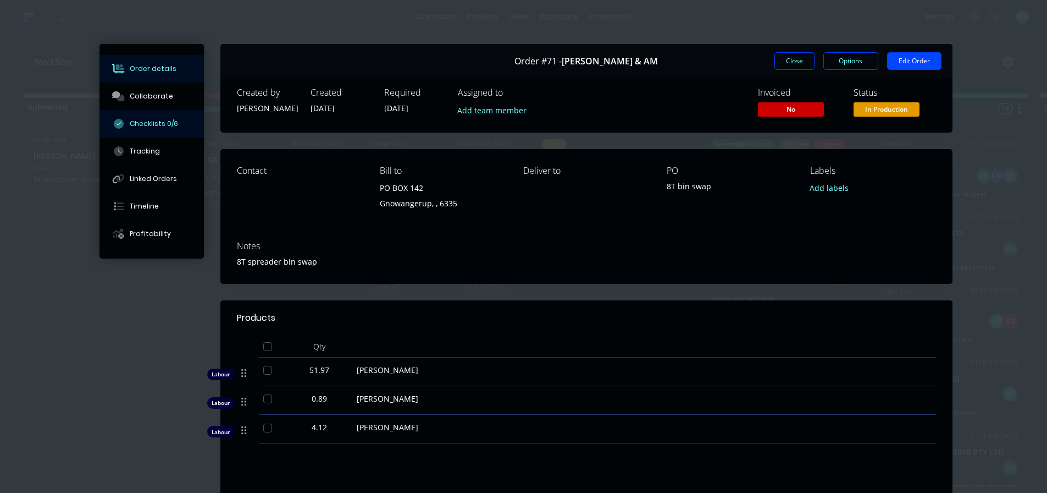
click at [148, 123] on div "Checklists 0/6" at bounding box center [154, 124] width 48 height 10
type textarea "x"
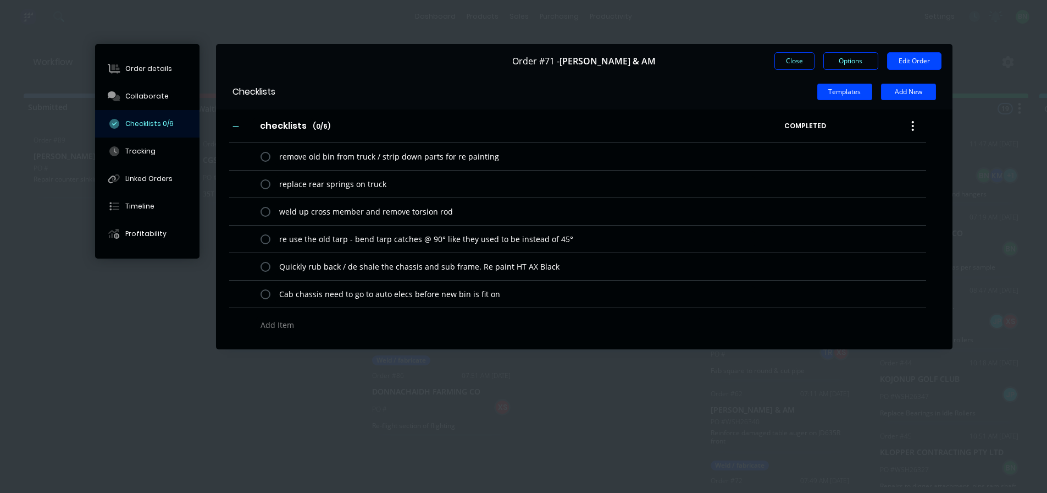
click at [778, 58] on button "Close" at bounding box center [795, 61] width 40 height 18
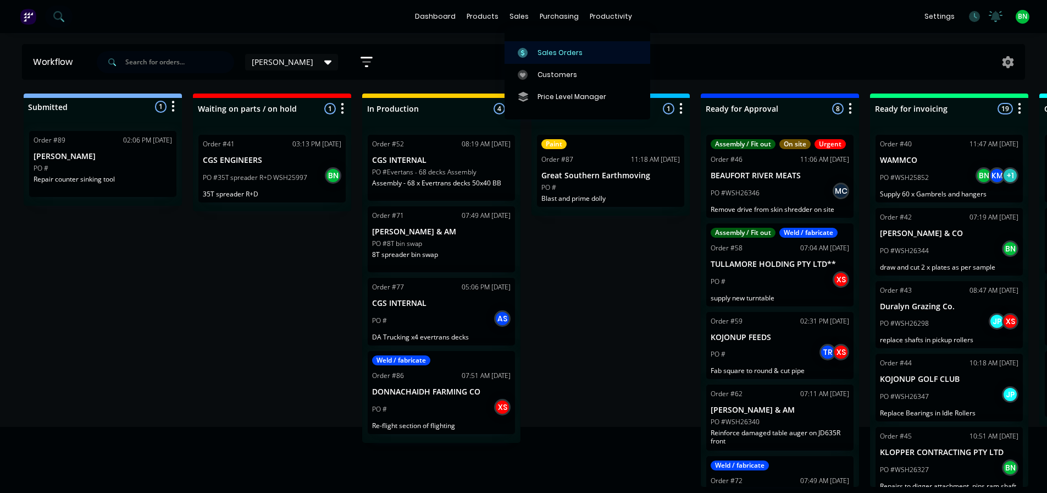
click at [536, 46] on link "Sales Orders" at bounding box center [578, 52] width 146 height 22
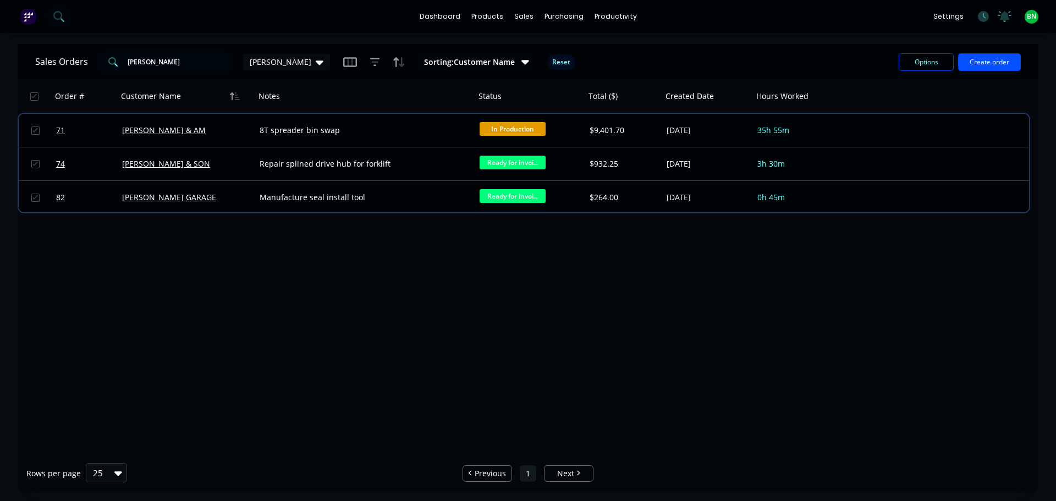
click at [977, 62] on button "Create order" at bounding box center [989, 62] width 63 height 18
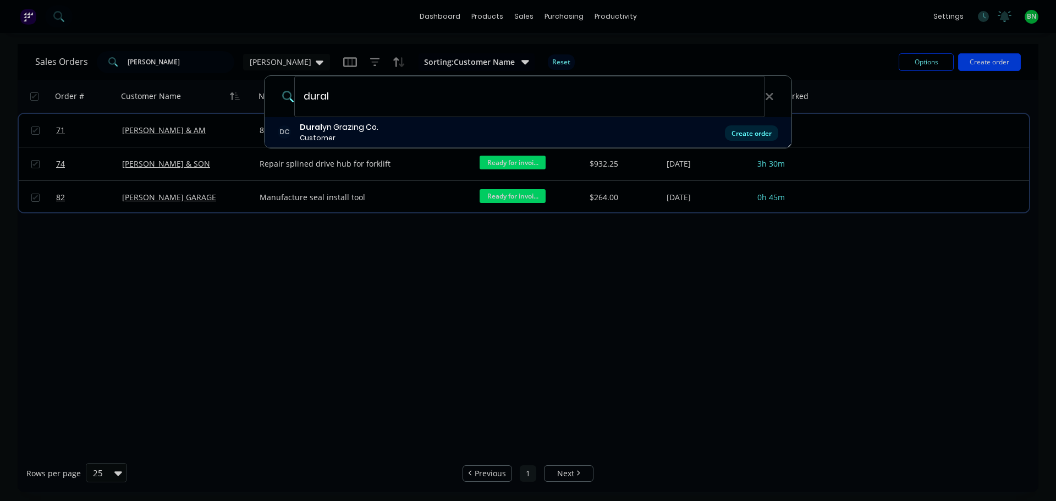
type input "dural"
click at [773, 133] on div "Create order" at bounding box center [751, 132] width 53 height 15
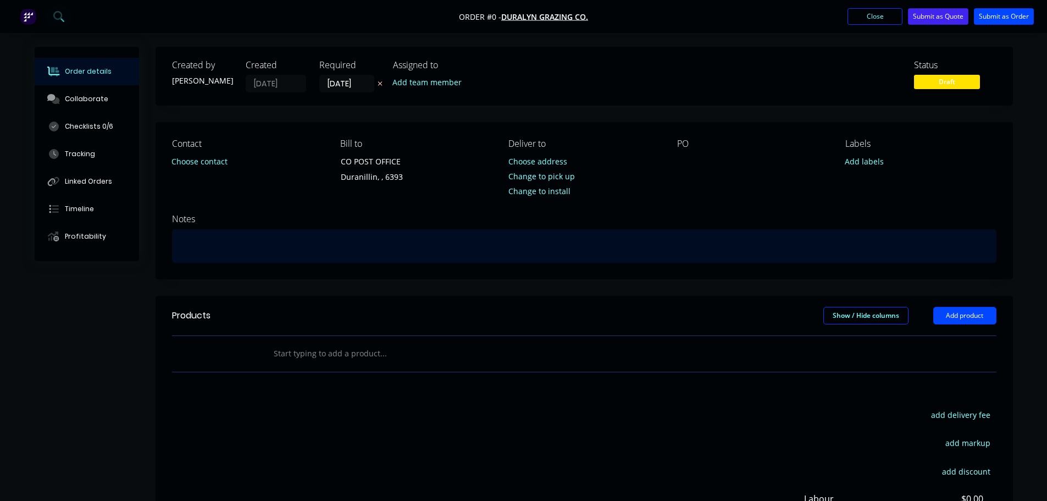
click at [211, 250] on div at bounding box center [584, 246] width 825 height 34
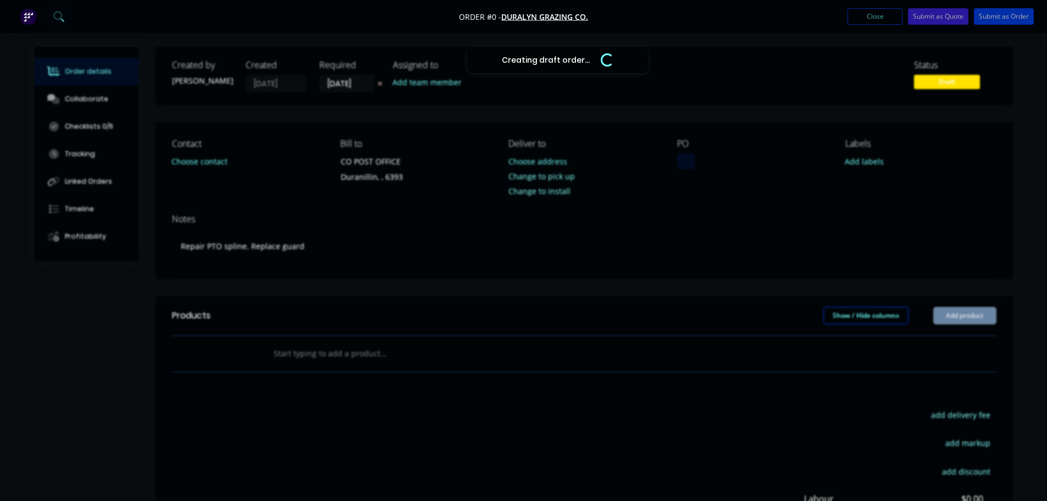
click at [689, 153] on div "Creating draft order... Loading... Order details Collaborate Checklists 0/6 Tra…" at bounding box center [524, 350] width 1001 height 606
click at [995, 17] on button "Submit as Order" at bounding box center [1004, 16] width 60 height 16
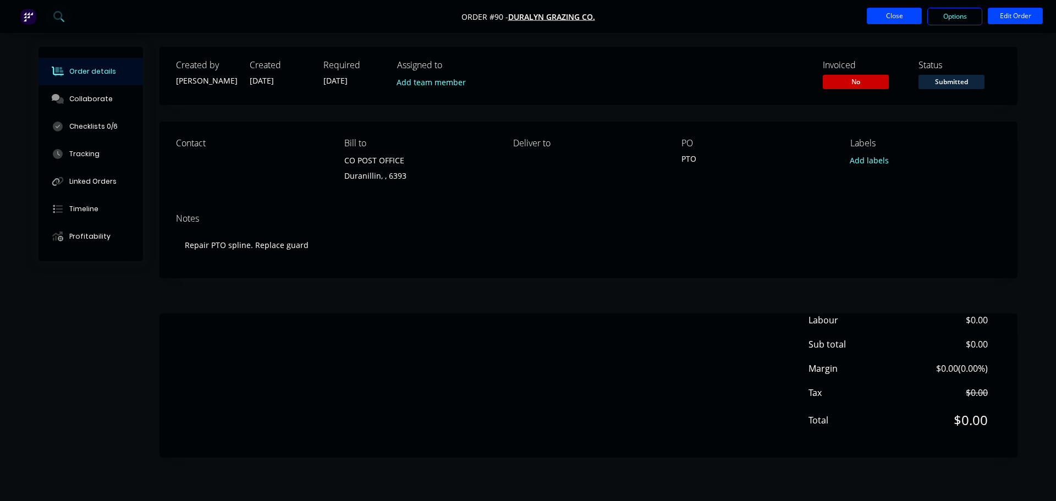
click at [891, 20] on button "Close" at bounding box center [894, 16] width 55 height 16
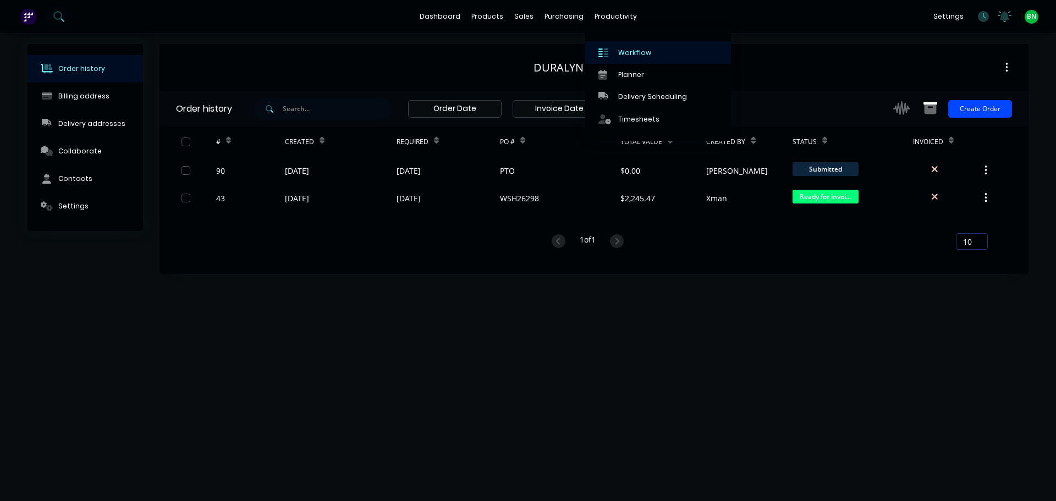
click at [631, 48] on div "Workflow" at bounding box center [634, 53] width 33 height 10
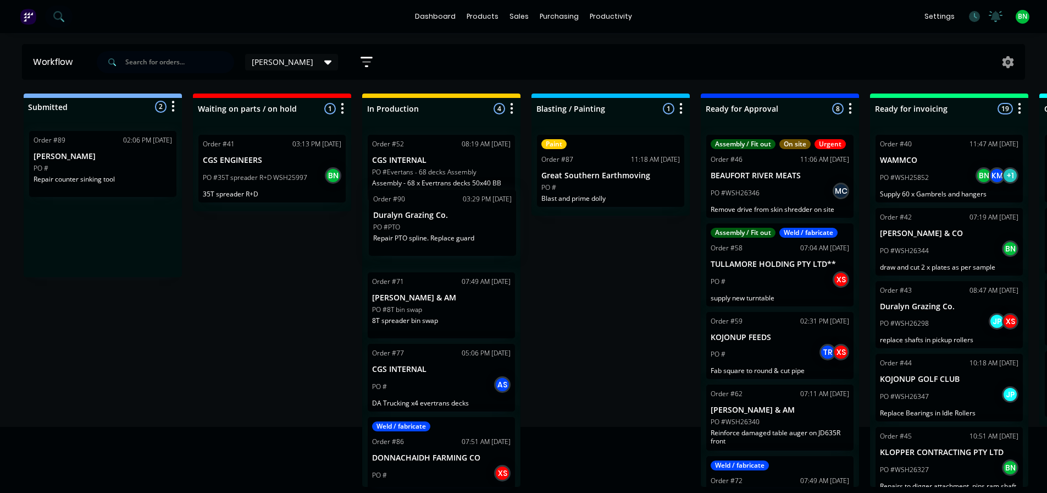
drag, startPoint x: 91, startPoint y: 239, endPoint x: 433, endPoint y: 227, distance: 342.7
click at [433, 227] on div "Submitted 2 Status colour #273444 hex #273444 Save Cancel Summaries Total order…" at bounding box center [749, 289] width 1515 height 393
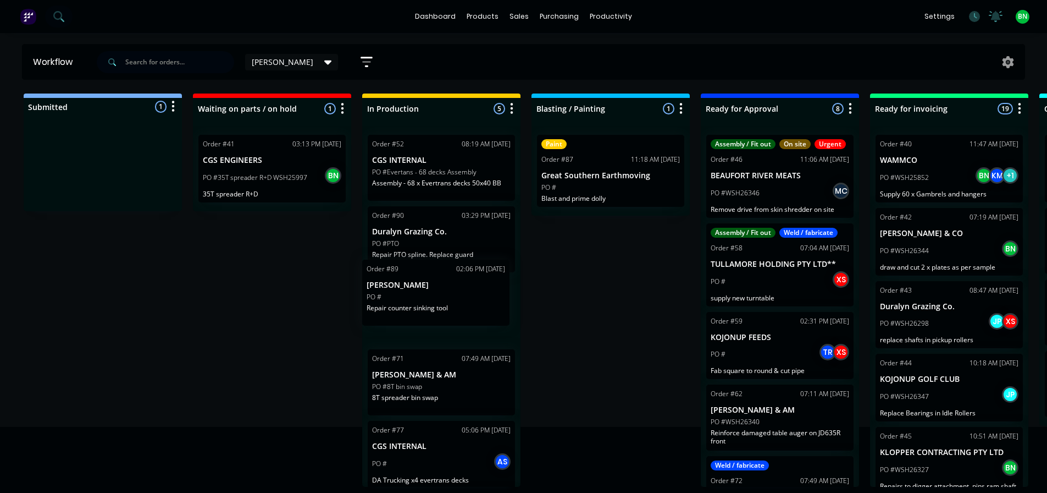
drag, startPoint x: 103, startPoint y: 192, endPoint x: 427, endPoint y: 308, distance: 343.5
click at [427, 308] on div "Submitted 1 Status colour #273444 hex #273444 Save Cancel Summaries Total order…" at bounding box center [749, 289] width 1515 height 393
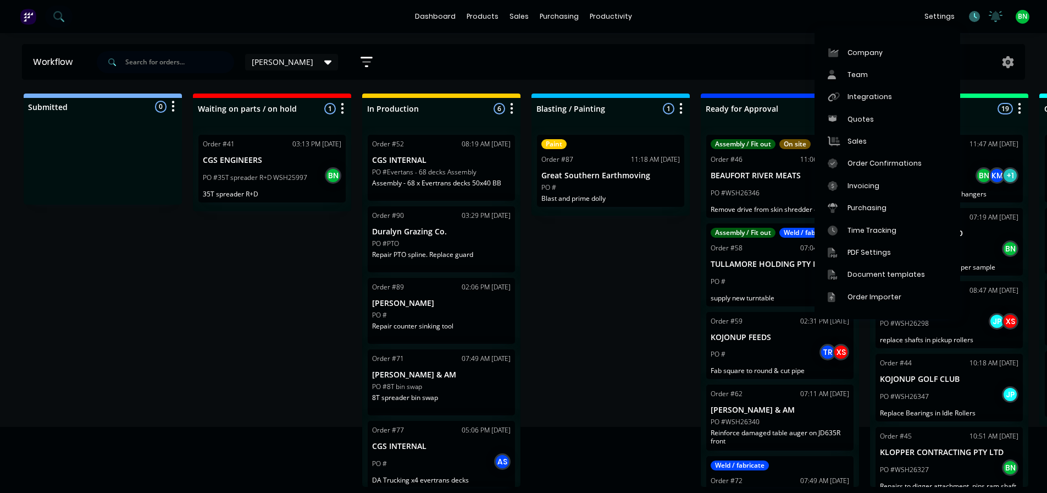
click at [969, 18] on icon at bounding box center [974, 16] width 11 height 11
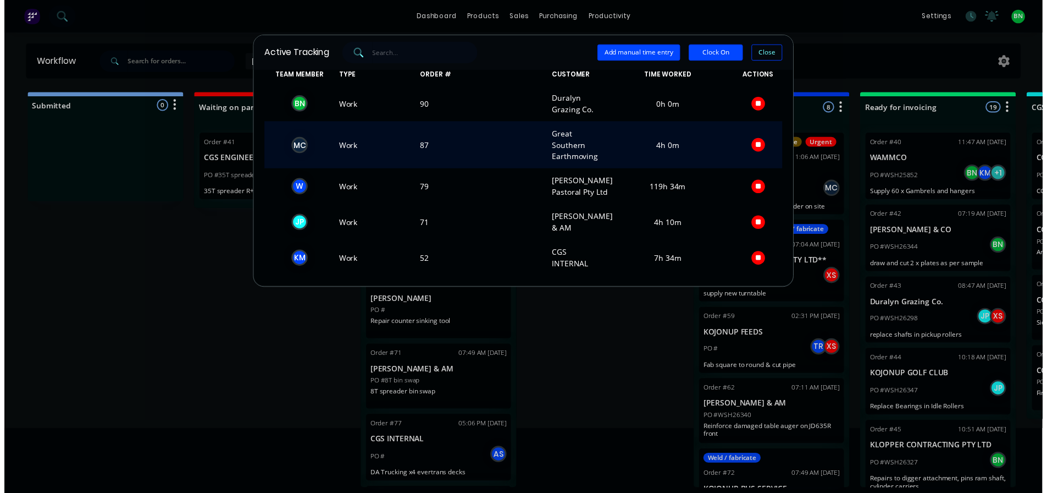
scroll to position [30, 0]
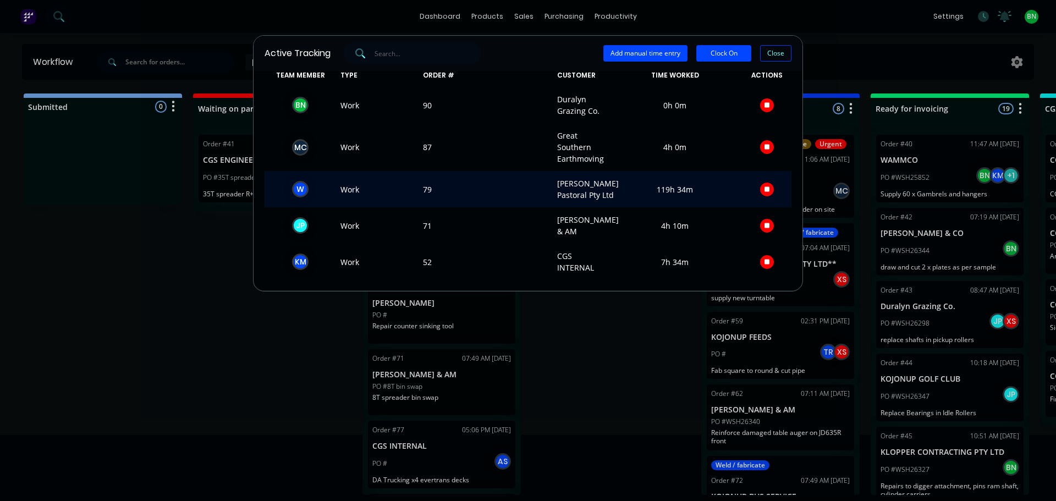
click at [298, 183] on div "W" at bounding box center [300, 189] width 16 height 16
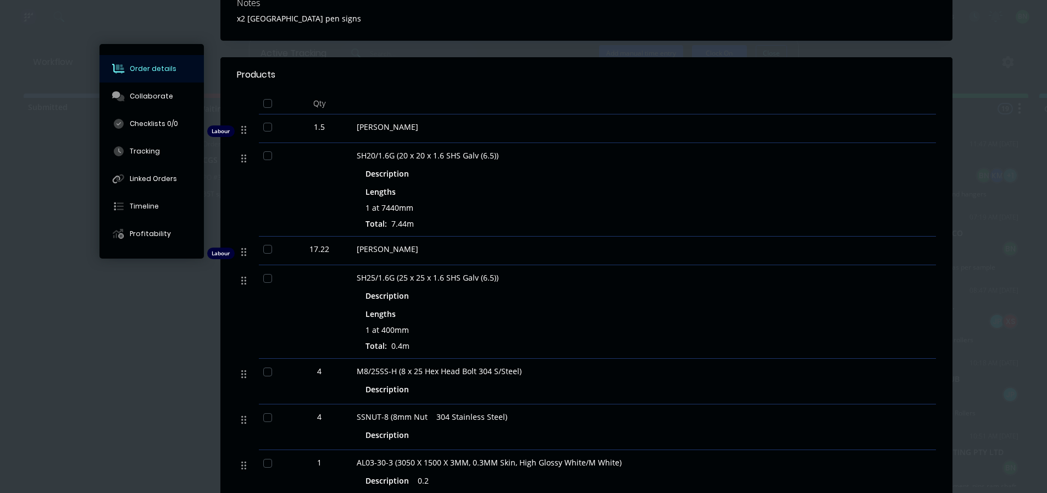
scroll to position [0, 0]
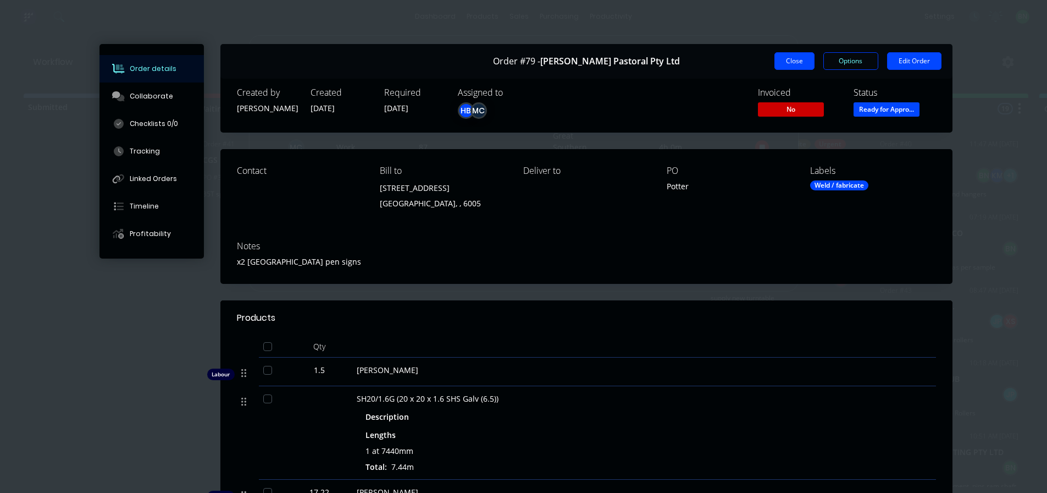
click at [798, 64] on button "Close" at bounding box center [795, 61] width 40 height 18
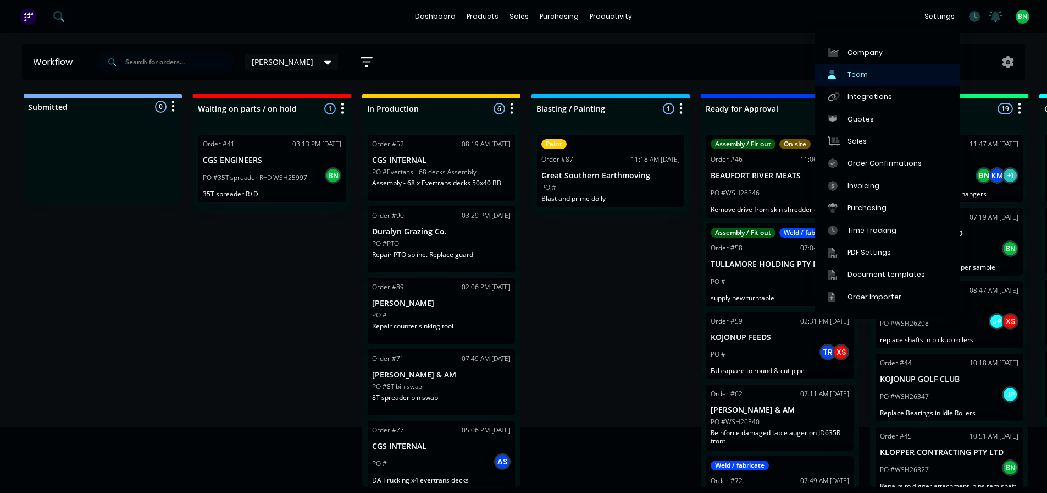
click at [857, 79] on div "Team" at bounding box center [858, 75] width 20 height 10
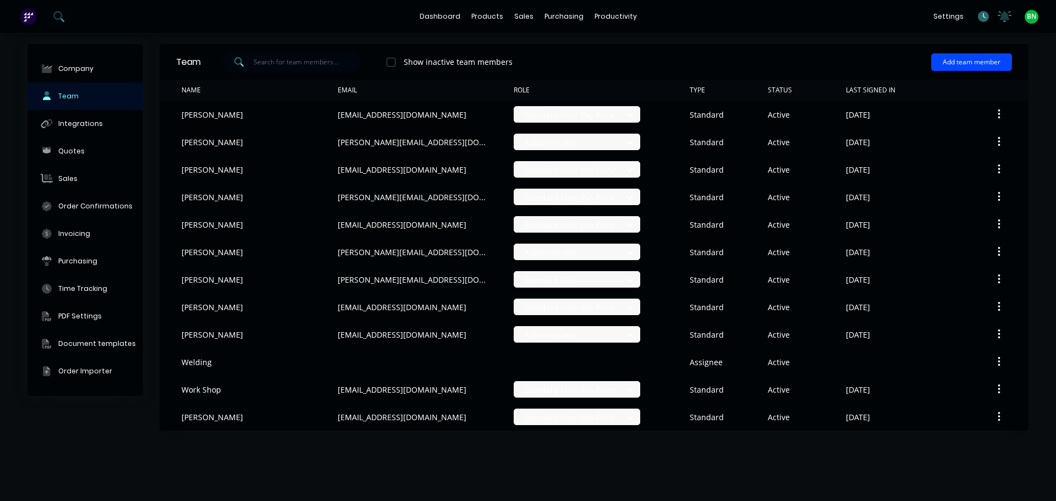
click at [978, 17] on icon at bounding box center [983, 16] width 11 height 11
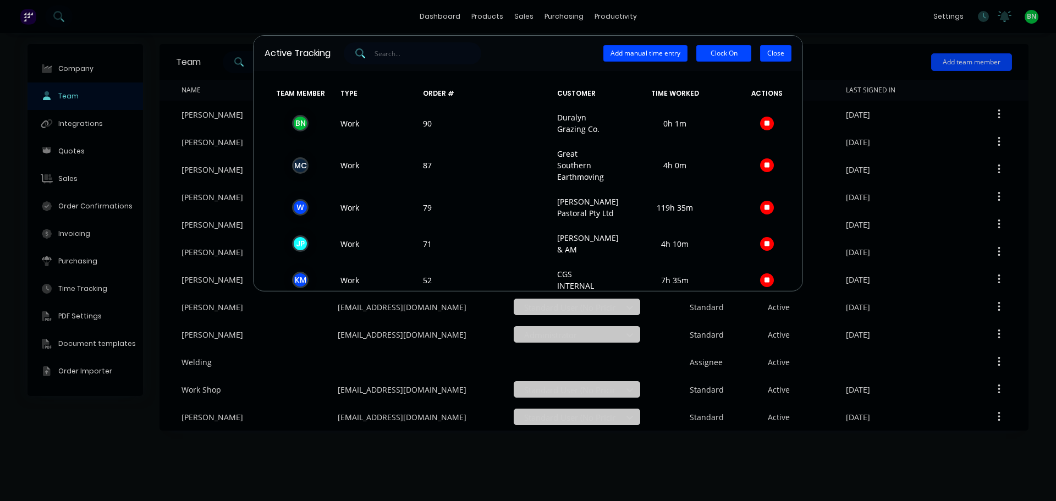
click at [773, 55] on button "Close" at bounding box center [775, 53] width 31 height 16
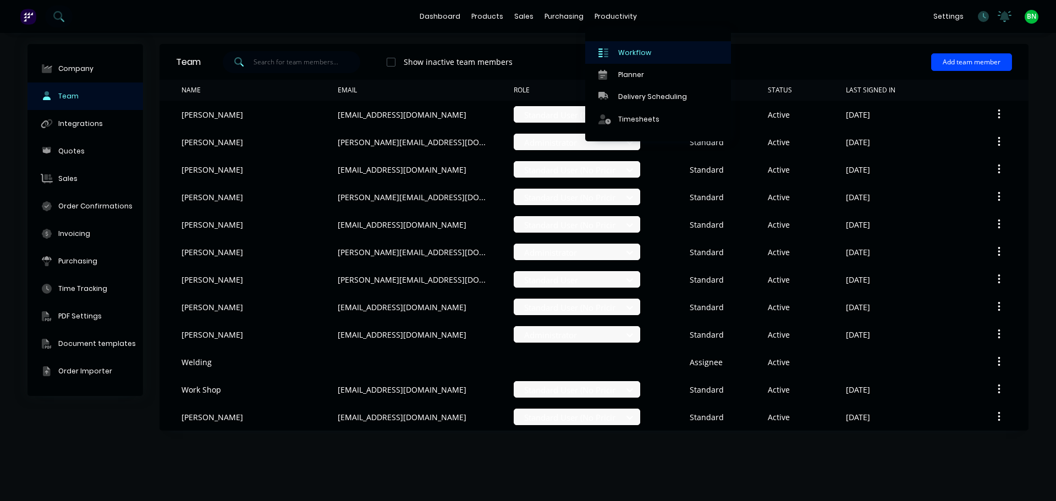
click at [628, 58] on link "Workflow" at bounding box center [658, 52] width 146 height 22
